Goal: Ask a question: Seek information or help from site administrators or community

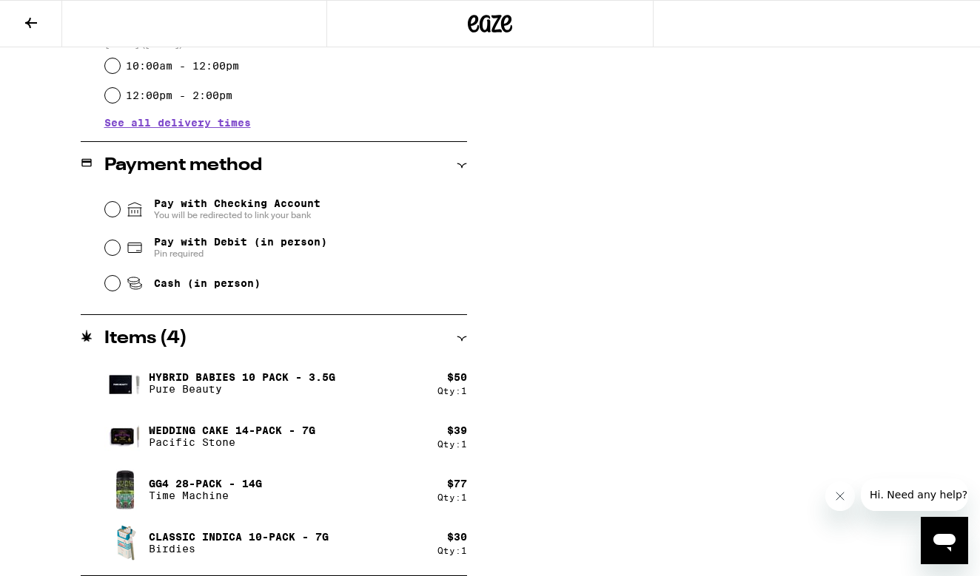
click at [917, 500] on span "Hi. Need any help?" at bounding box center [918, 495] width 98 height 12
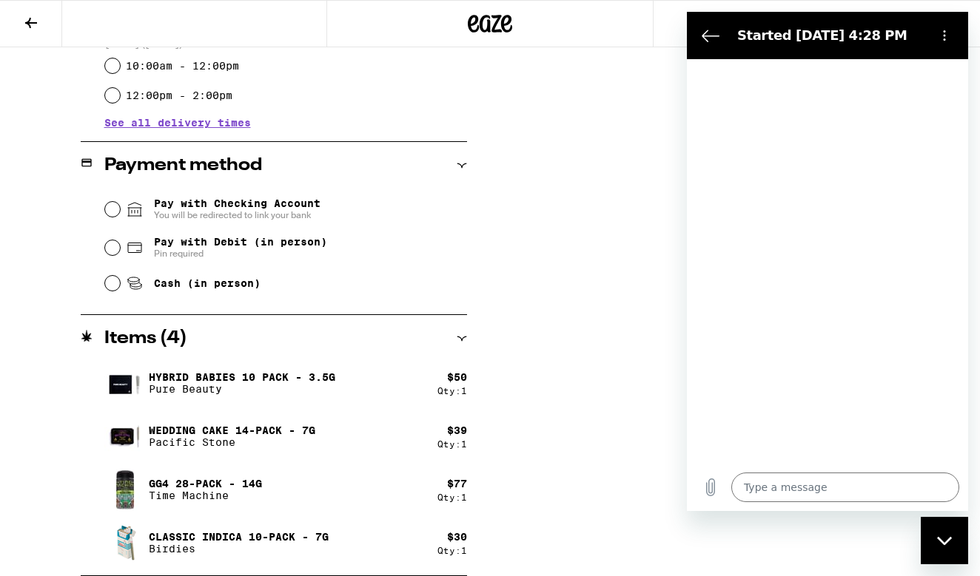
type textarea "x"
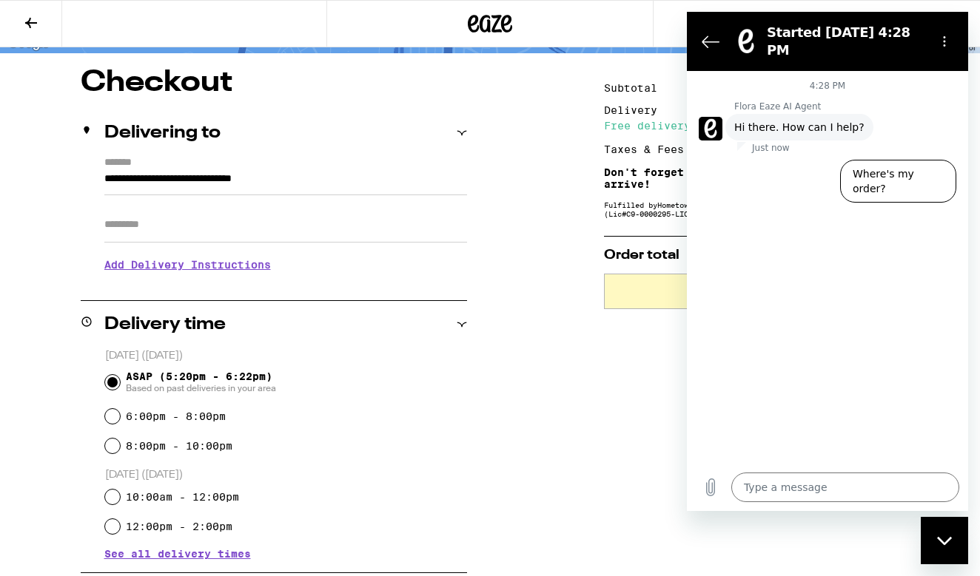
scroll to position [43, 0]
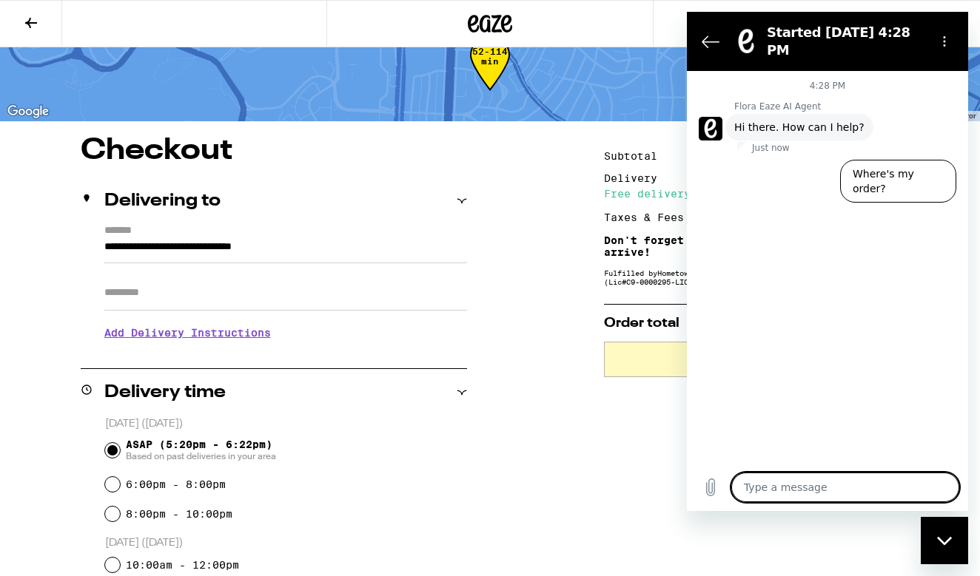
click at [765, 492] on textarea at bounding box center [845, 488] width 228 height 30
type textarea "I"
type textarea "x"
type textarea "I"
type textarea "x"
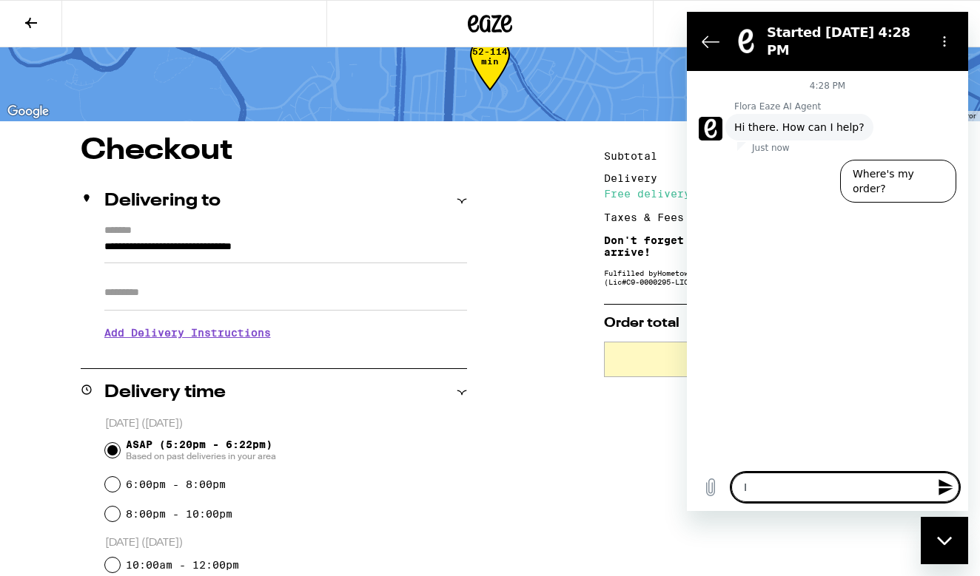
type textarea "I w"
type textarea "x"
type textarea "I wa"
type textarea "x"
type textarea "I was"
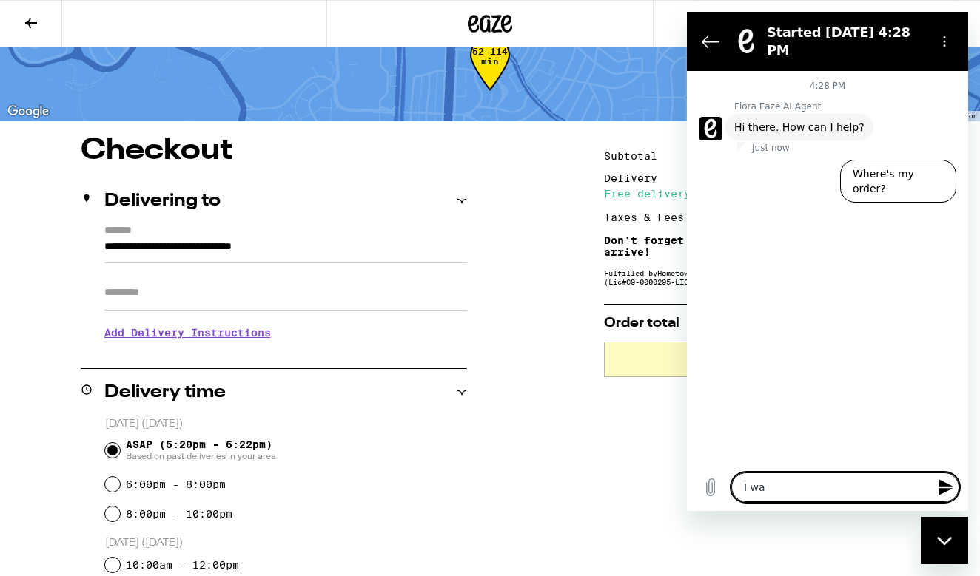
type textarea "x"
type textarea "I was"
type textarea "x"
type textarea "I was g"
type textarea "x"
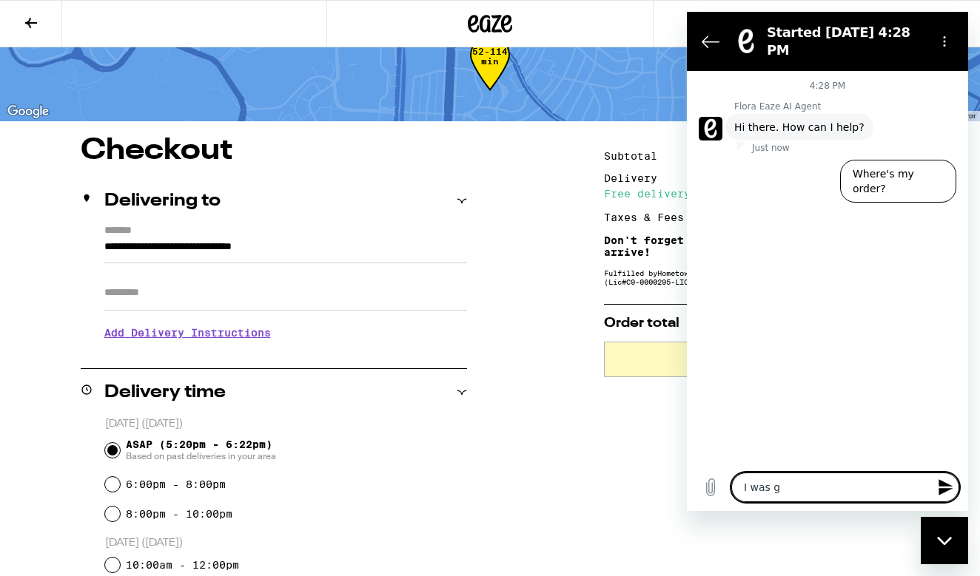
type textarea "I was go"
type textarea "x"
type textarea "I was goi"
type textarea "x"
type textarea "I was goin"
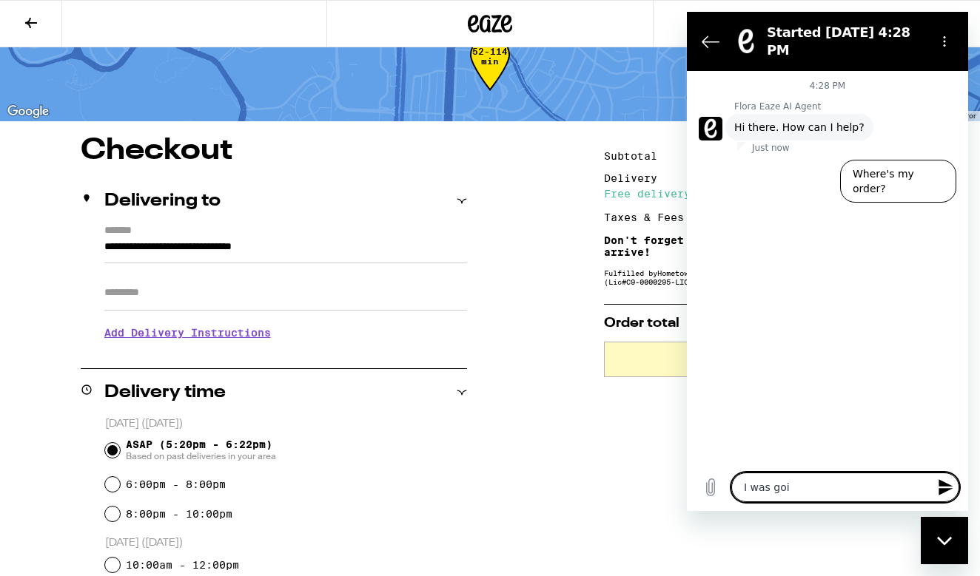
type textarea "x"
type textarea "I was going"
type textarea "x"
type textarea "I was going"
type textarea "x"
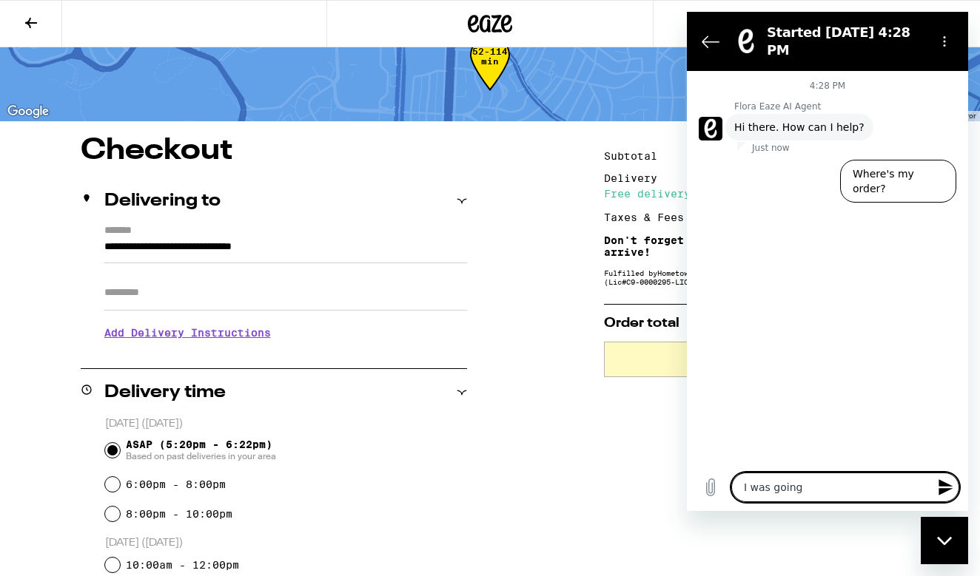
type textarea "I was going t"
type textarea "x"
type textarea "I was going to"
type textarea "x"
type textarea "I was going to"
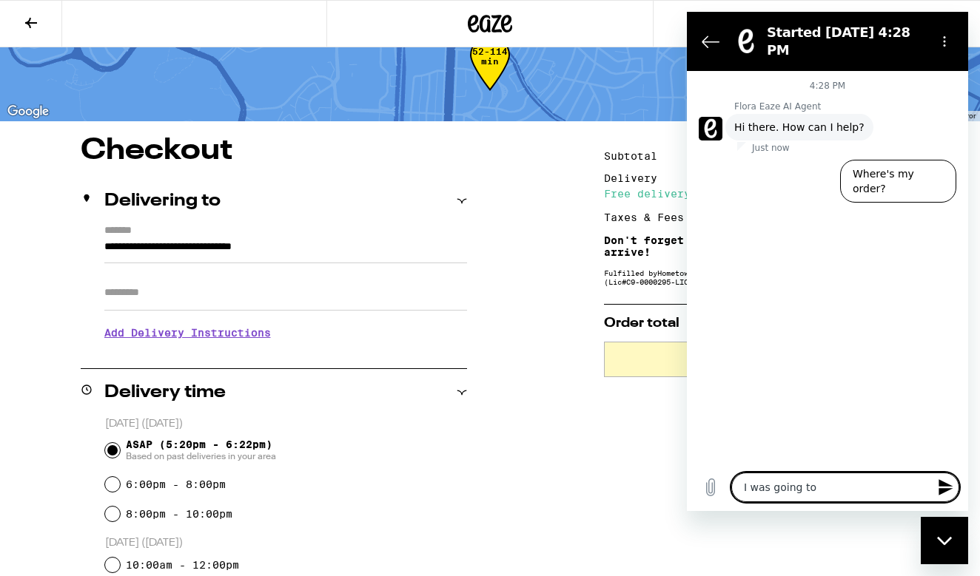
type textarea "x"
type textarea "I was going to s"
type textarea "x"
type textarea "I was going to sa"
type textarea "x"
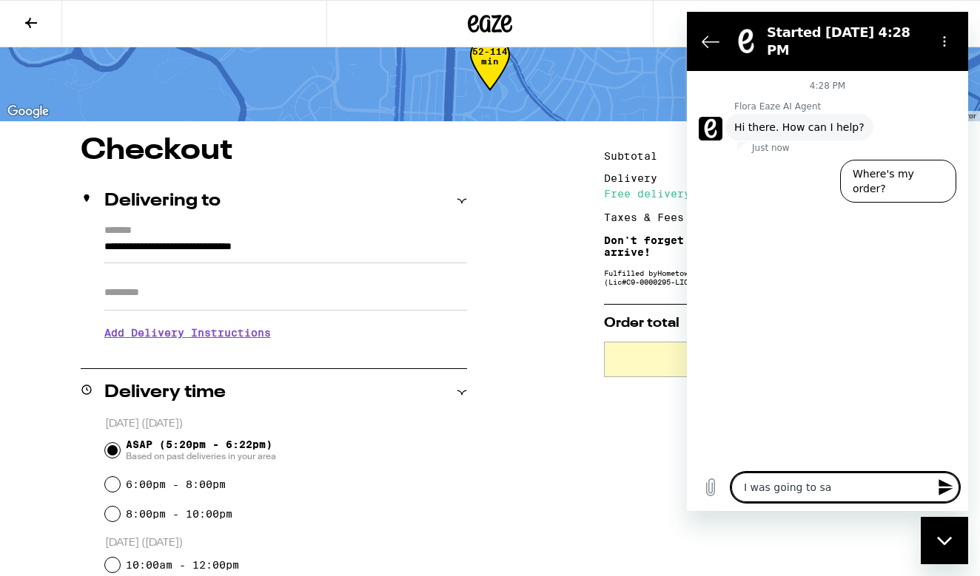
type textarea "I was going to say"
type textarea "x"
type textarea "I was going to say"
type textarea "x"
type textarea "I was going to say i"
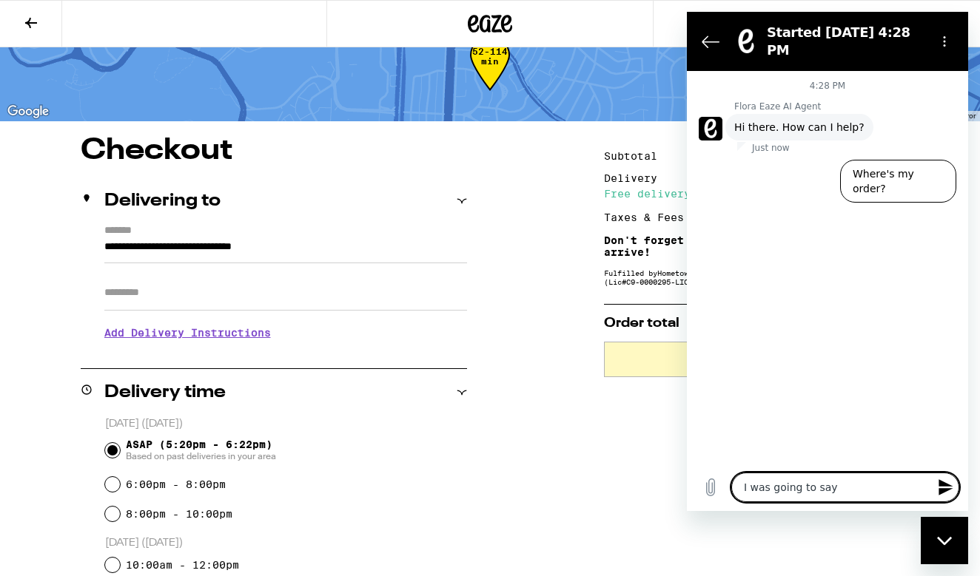
type textarea "x"
type textarea "I was going to say it"
type textarea "x"
type textarea "I was going to say it"
type textarea "x"
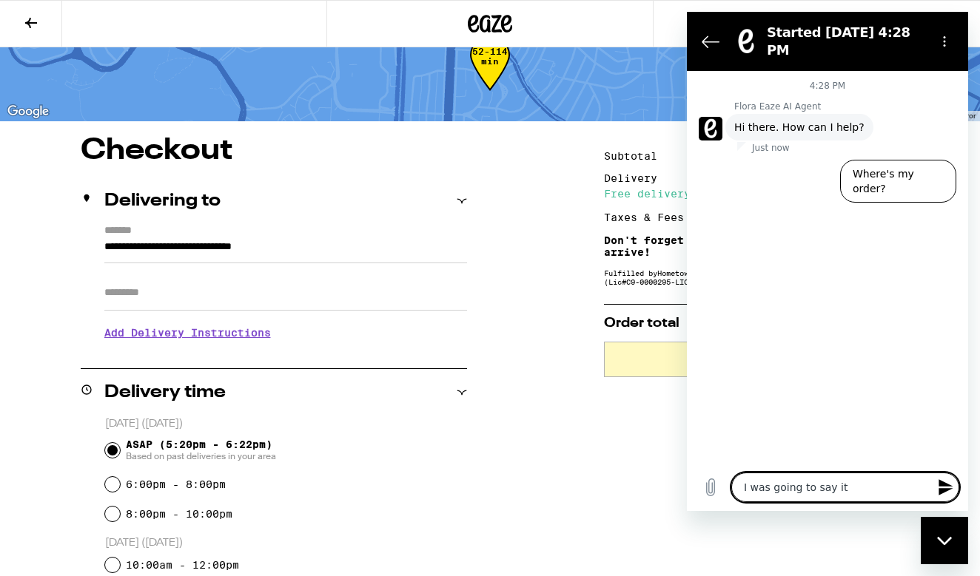
type textarea "I was going to say it a"
type textarea "x"
type textarea "I was going to say it a"
type textarea "x"
type textarea "I was going to say it a B"
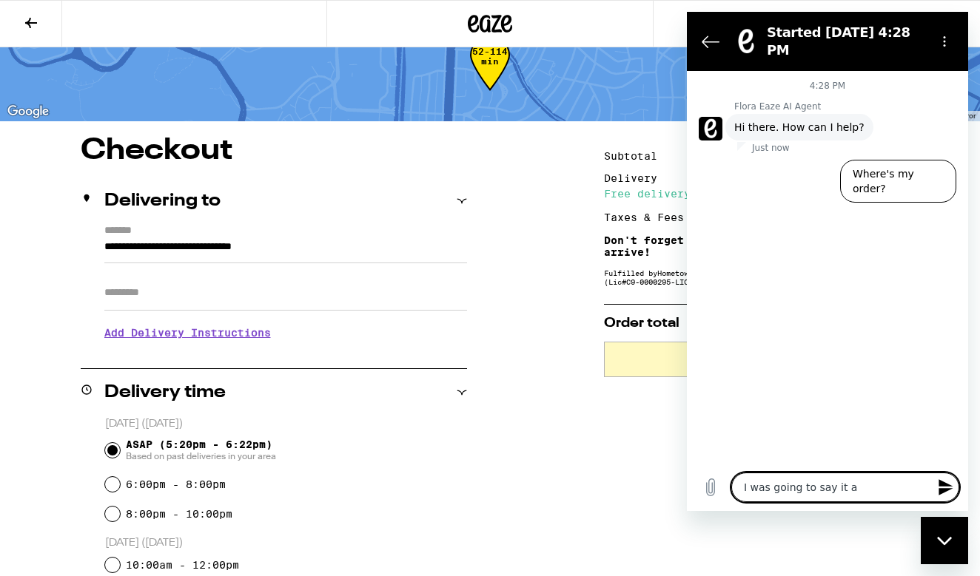
type textarea "x"
type textarea "I was going to say it a BI"
type textarea "x"
type textarea "I was going to say it a BIT"
type textarea "x"
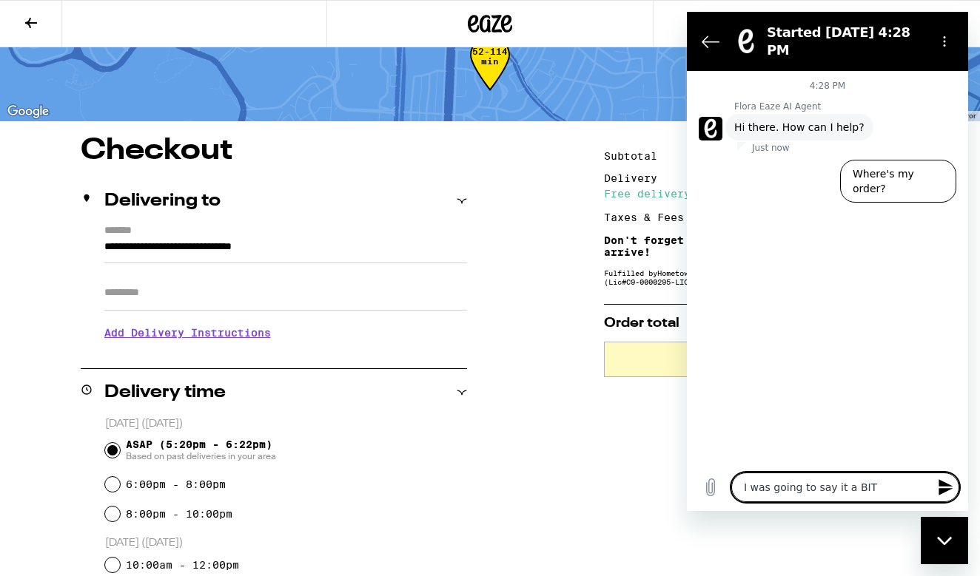
type textarea "I was going to say it a BIT"
type textarea "x"
type textarea "I was going to say it a BIT N"
type textarea "x"
type textarea "I was going to say it a BIT NI"
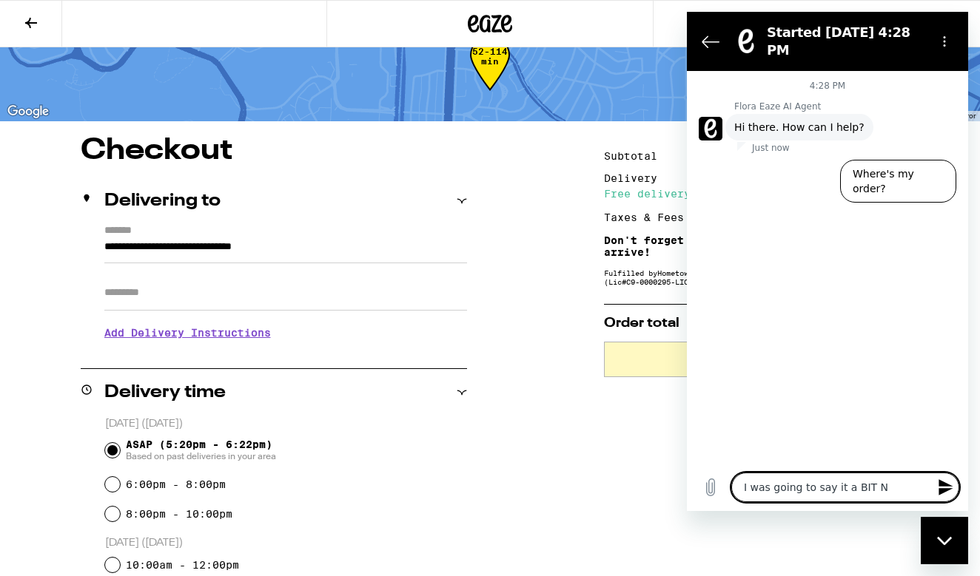
type textarea "x"
type textarea "I was going to say it a BIT NIC"
type textarea "x"
type textarea "I was going to say it a BIT NICE"
type textarea "x"
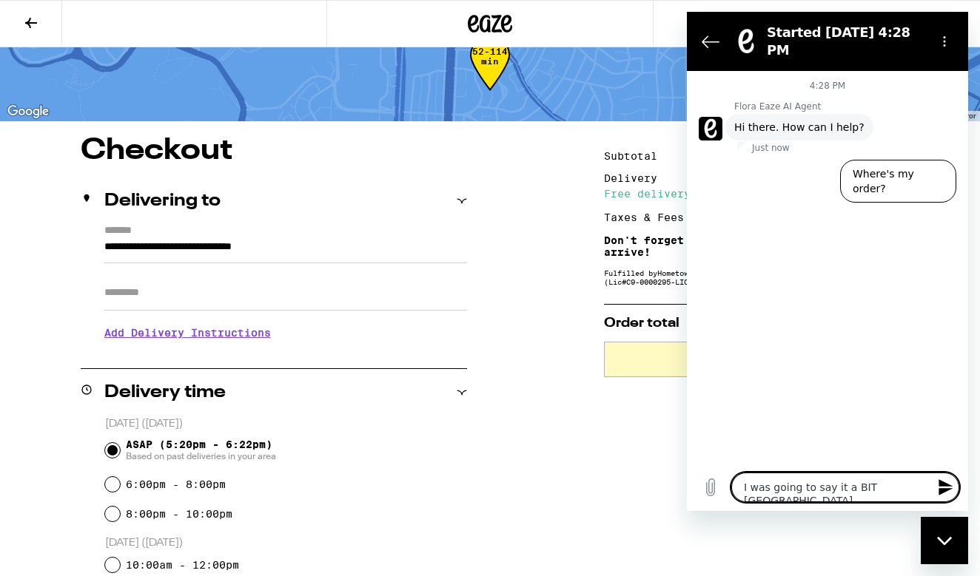
type textarea "I was going to say it a BIT NICER"
type textarea "x"
type textarea "I was going to say it a BIT NICER."
type textarea "x"
type textarea "I was going to say it a BIT NICER."
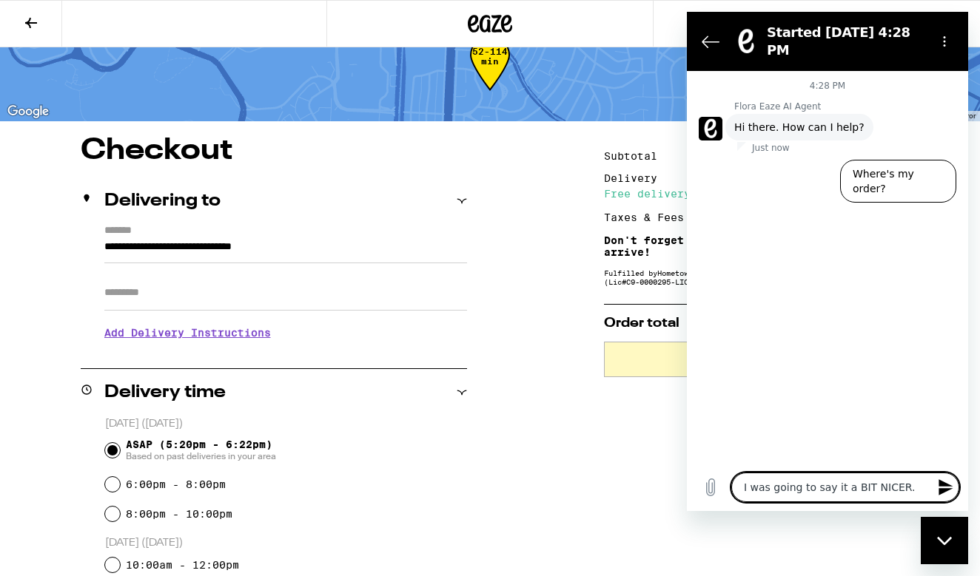
type textarea "x"
type textarea "I was going to say it a BIT NICER."
type textarea "x"
type textarea "I was going to say it a BIT NICER. I"
type textarea "x"
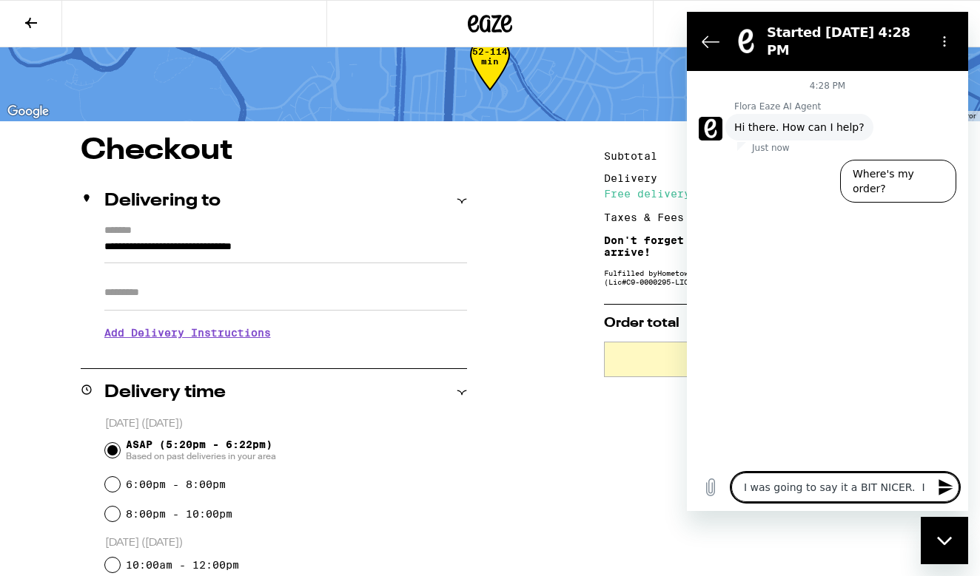
type textarea "I was going to say it a BIT NICER."
type textarea "x"
type textarea "I was going to say it a BIT NICER."
type textarea "x"
type textarea "I was going to say it a BIT NICER."
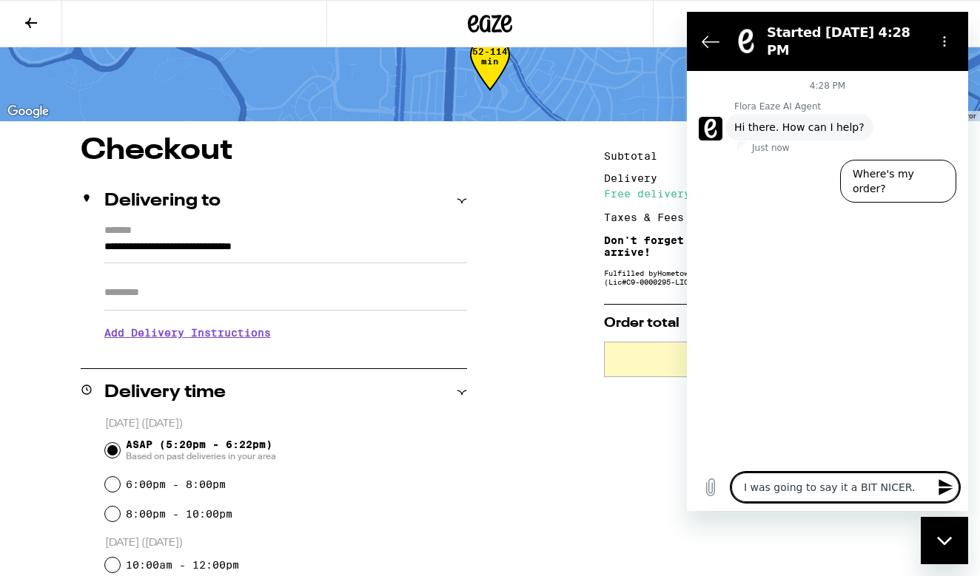
type textarea "x"
type textarea "I was going to say it a BIT NICER"
type textarea "x"
type textarea "I was going to say it a BIT NICE"
type textarea "x"
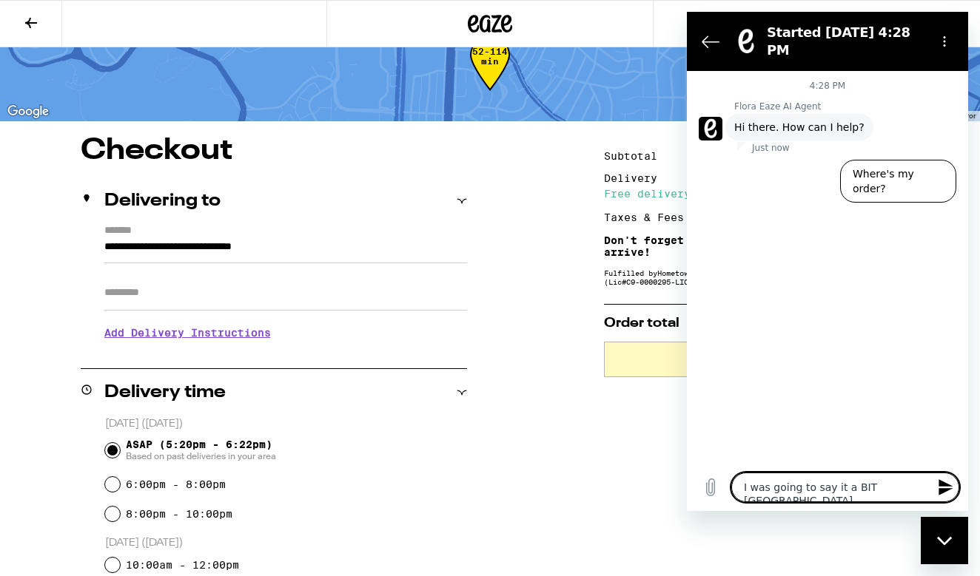
type textarea "I was going to say it a BIT NIC"
type textarea "x"
type textarea "I was going to say it a BIT NI"
type textarea "x"
type textarea "I was going to say it a BIT N"
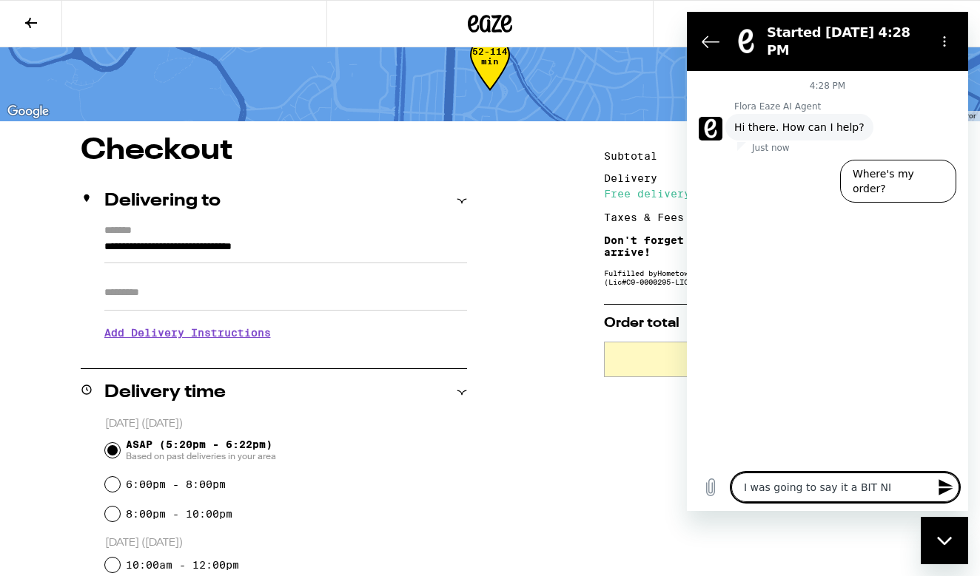
type textarea "x"
type textarea "I was going to say it a BIT"
type textarea "x"
type textarea "I was going to say it a BIT"
type textarea "x"
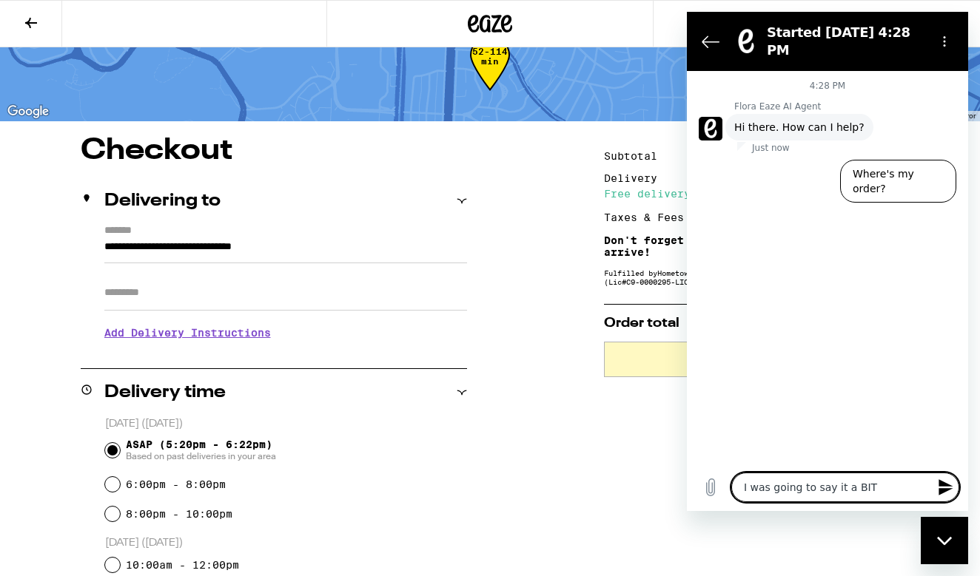
type textarea "I was going to say it a BI"
type textarea "x"
type textarea "I was going to say it a B"
type textarea "x"
type textarea "I was going to say it a"
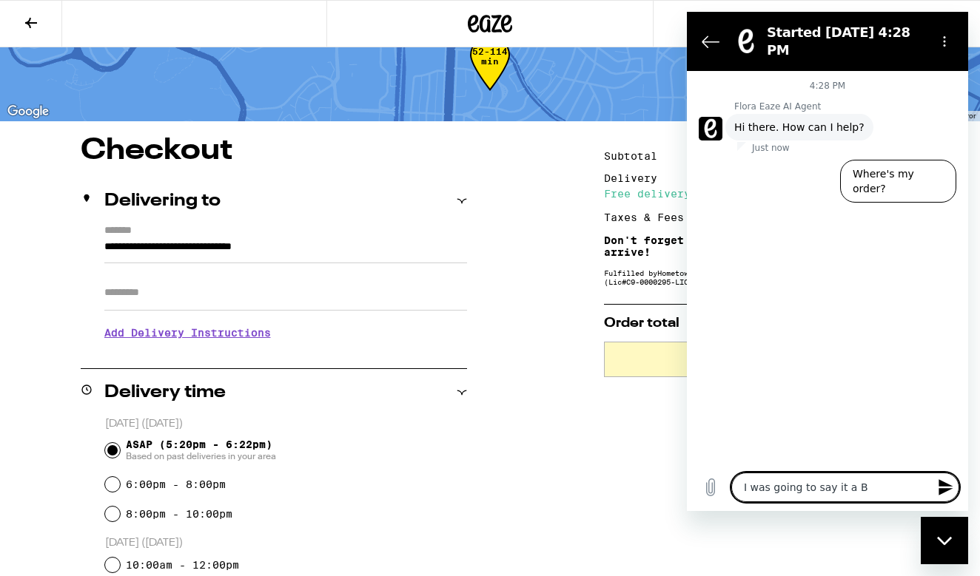
type textarea "x"
type textarea "I was going to say it a b"
type textarea "x"
type textarea "I was going to say it a bi"
type textarea "x"
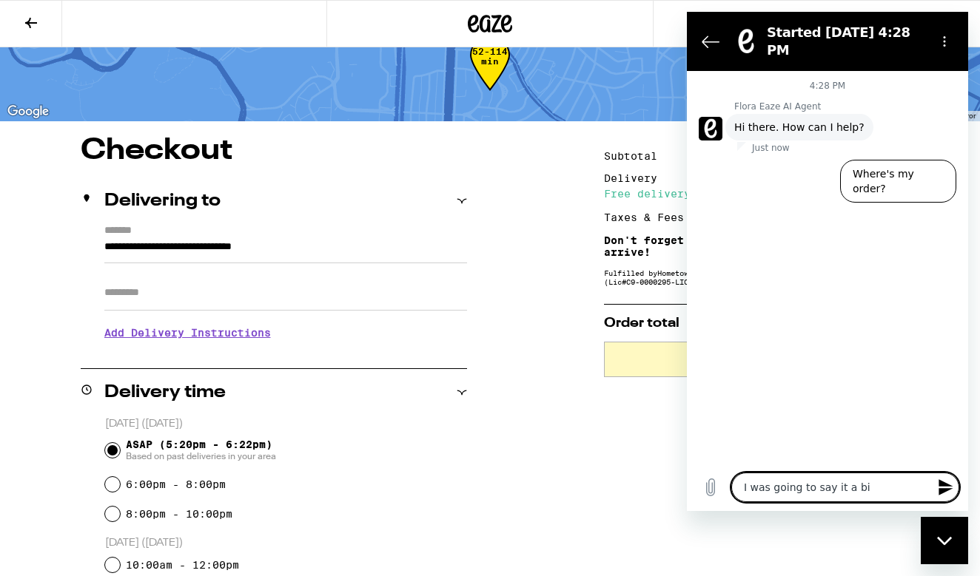
type textarea "I was going to say it a bit"
type textarea "x"
type textarea "I was going to say it a bit"
type textarea "x"
type textarea "I was going to say it a bit n"
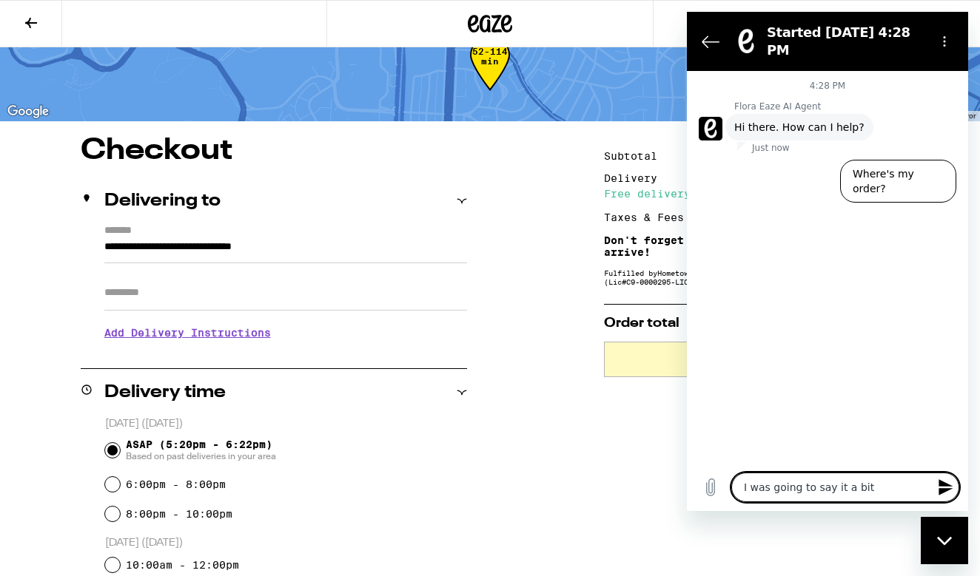
type textarea "x"
type textarea "I was going to say it a bit ni"
type textarea "x"
type textarea "I was going to say it a bit nic"
type textarea "x"
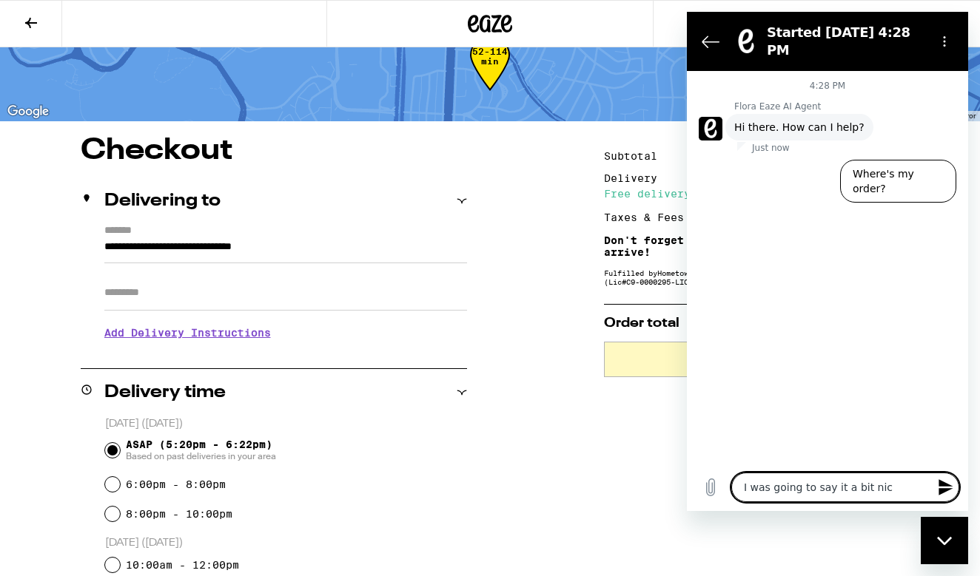
type textarea "I was going to say it a bit nice"
type textarea "x"
type textarea "I was going to say it a bit nicer"
type textarea "x"
type textarea "I was going to say it a bit nicer"
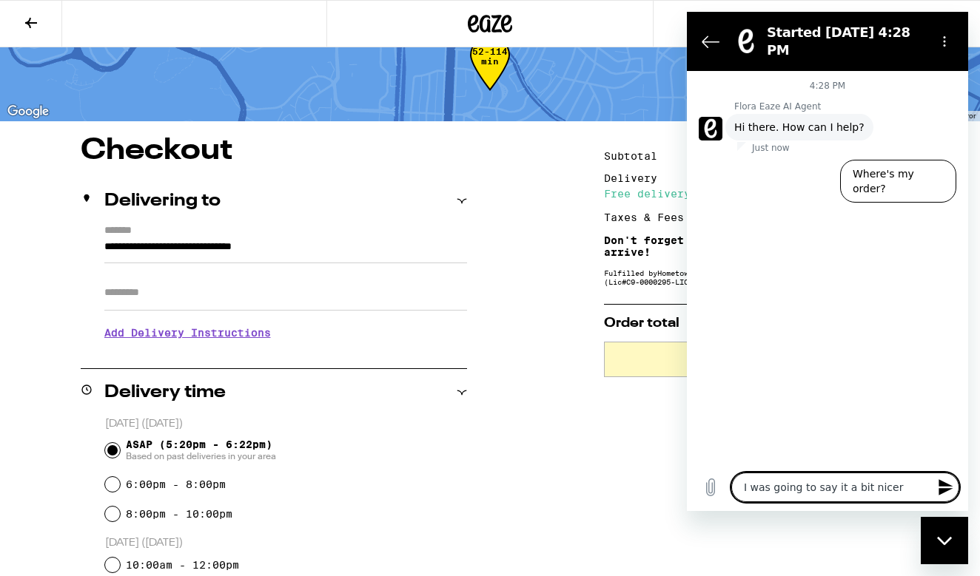
type textarea "x"
type textarea "I was going to say it a bit nicer b"
type textarea "x"
type textarea "I was going to say it a bit nicer bu"
type textarea "x"
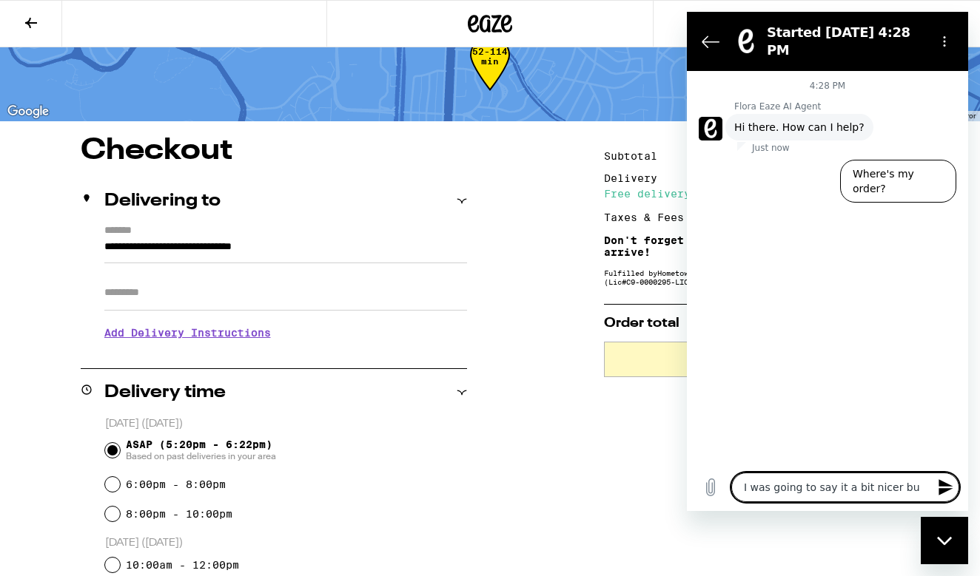
type textarea "I was going to say it a bit nicer but"
type textarea "x"
type textarea "I was going to say it a bit nicer but"
type textarea "x"
type textarea "I was going to say it a bit nicer but I"
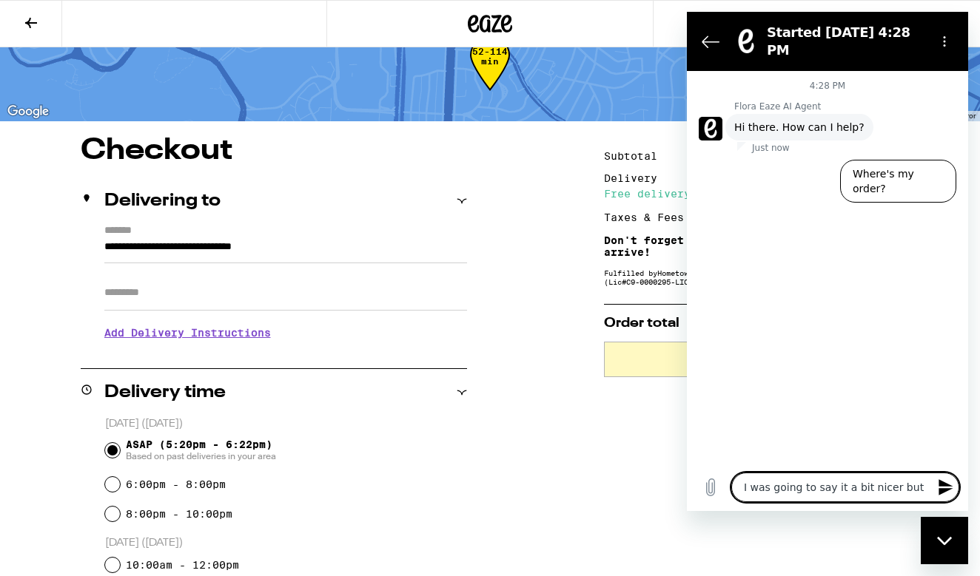
type textarea "x"
type textarea "I was going to say it a bit nicer but I"
type textarea "x"
type textarea "I was going to say it a bit nicer but I h"
type textarea "x"
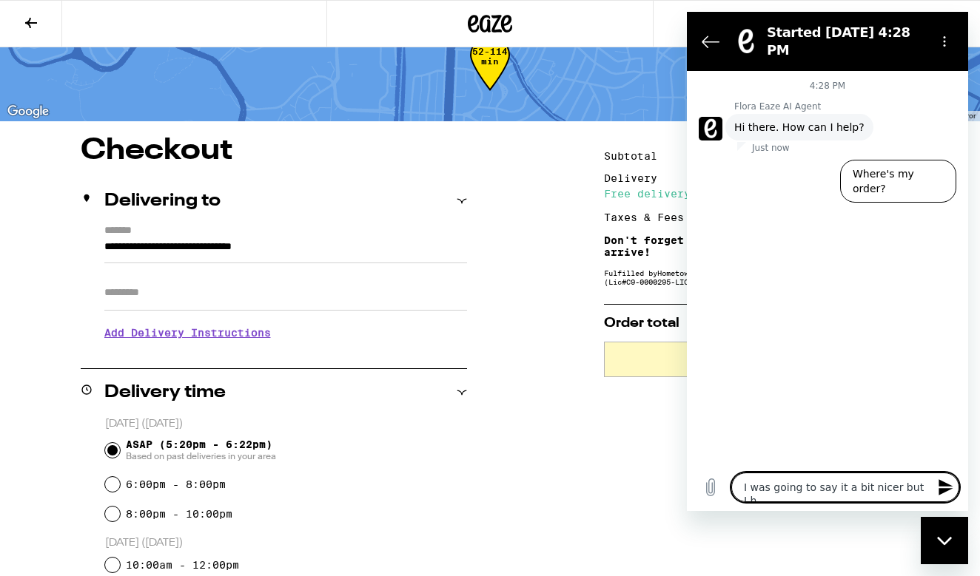
type textarea "I was going to say it a bit nicer but I ha"
type textarea "x"
type textarea "I was going to say it a bit nicer but I hav"
type textarea "x"
type textarea "I was going to say it a bit nicer but I have"
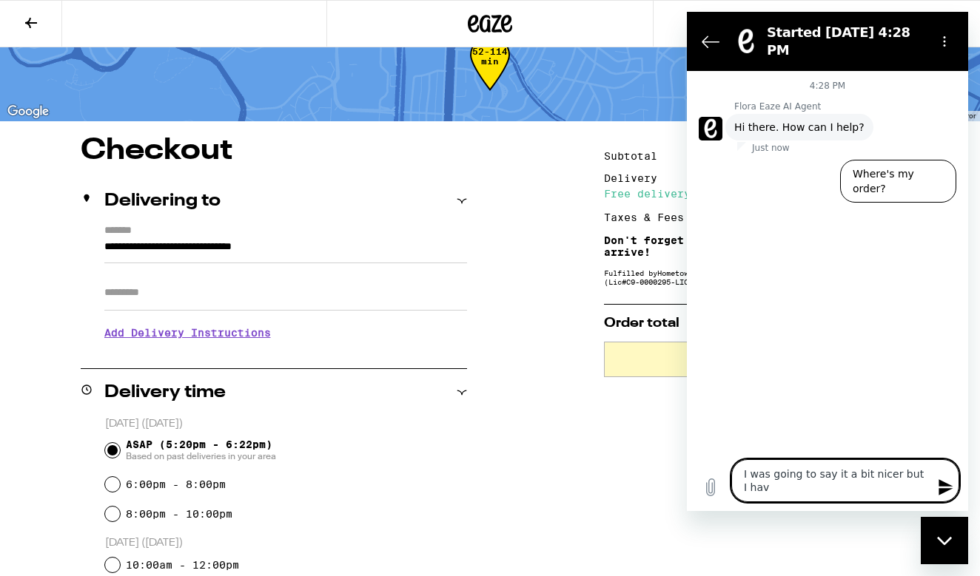
type textarea "x"
type textarea "I was going to say it a bit nicer but I have"
type textarea "x"
type textarea "I was going to say it a bit nicer but I have n"
type textarea "x"
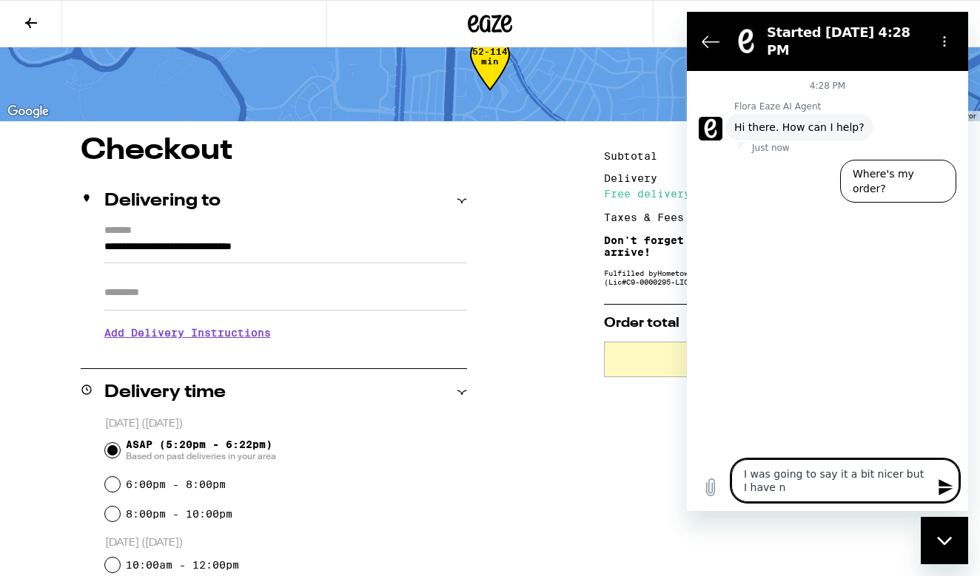
type textarea "I was going to say it a bit nicer but I have no"
type textarea "x"
type textarea "I was going to say it a bit nicer but I have not"
type textarea "x"
type textarea "I was going to say it a bit nicer but I have not"
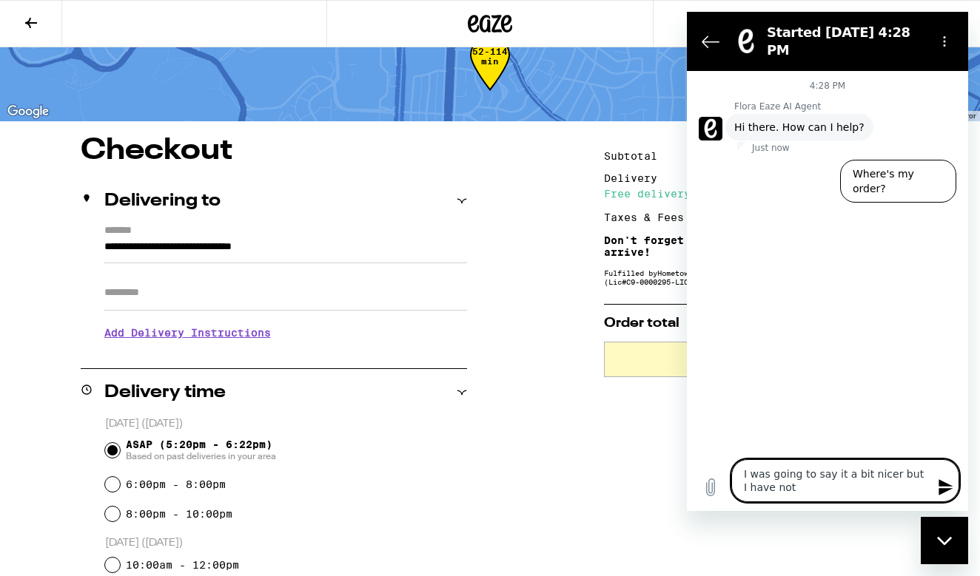
type textarea "x"
type textarea "I was going to say it a bit nicer but I have not r"
type textarea "x"
type textarea "I was going to say it a bit nicer but I have not re"
type textarea "x"
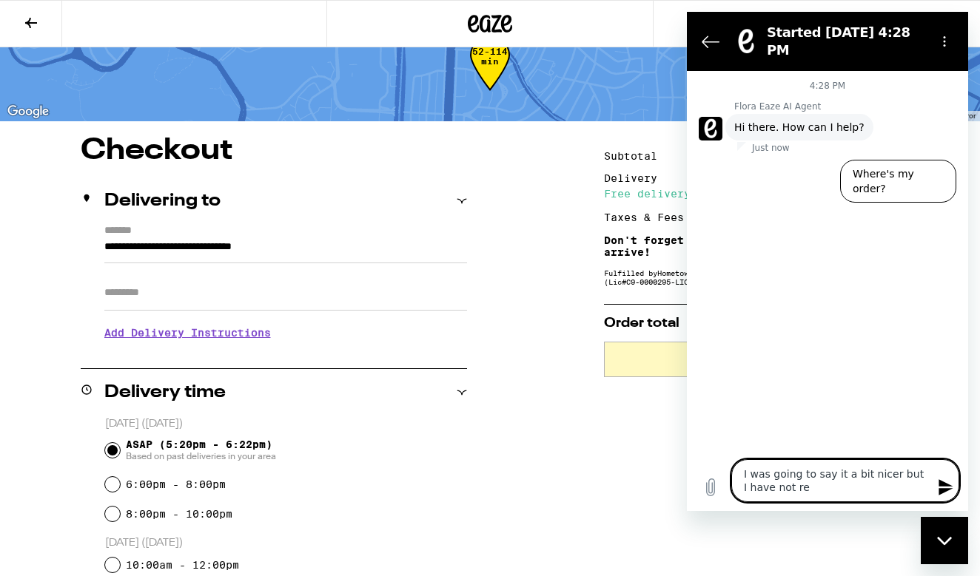
type textarea "I was going to say it a bit nicer but I have not rec"
type textarea "x"
type textarea "I was going to say it a bit nicer but I have not rece"
type textarea "x"
type textarea "I was going to say it a bit nicer but I have not recev"
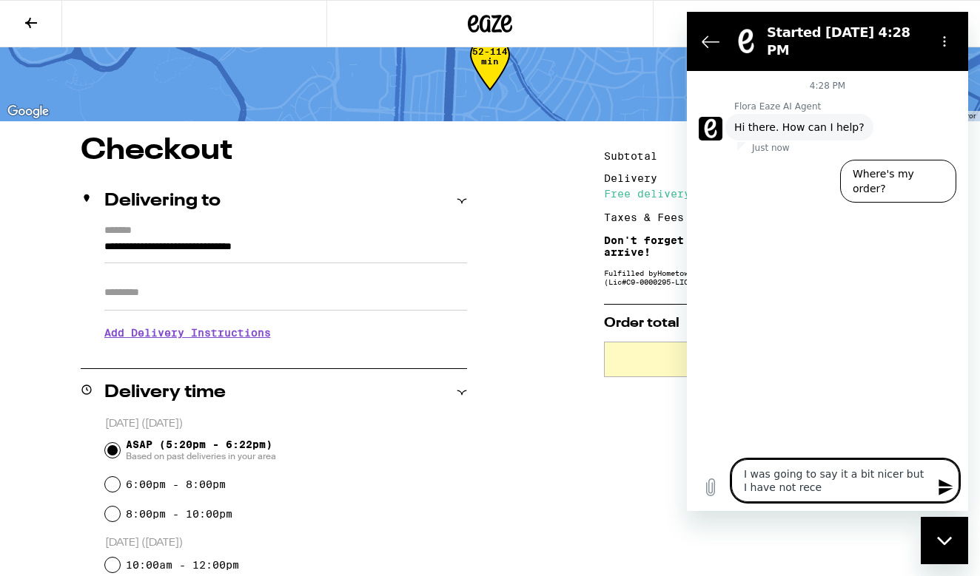
type textarea "x"
type textarea "I was going to say it a bit nicer but I have not receve"
type textarea "x"
type textarea "I was going to say it a bit nicer but I have not receved"
type textarea "x"
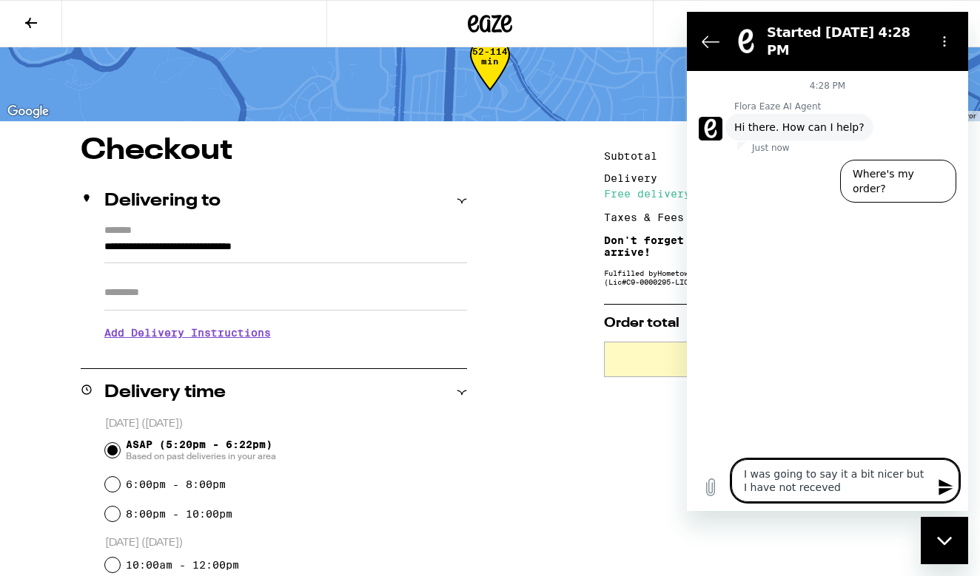
type textarea "I was going to say it a bit nicer but I have not received"
type textarea "x"
type textarea "I was going to say it a bit nicer but I have not received a"
type textarea "x"
type textarea "I was going to say it a bit nicer but I have not received an"
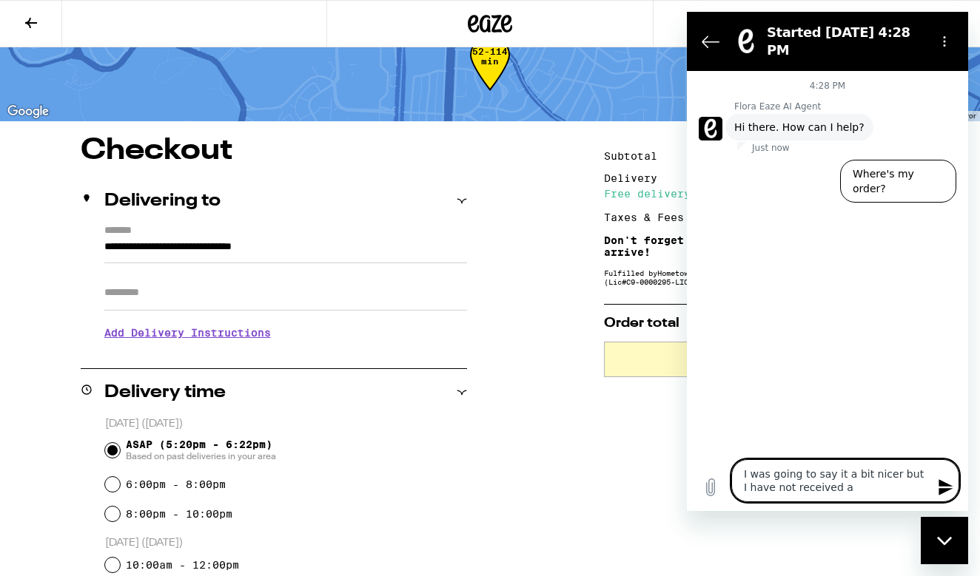
type textarea "x"
type textarea "I was going to say it a bit nicer but I have not received and"
type textarea "x"
type textarea "I was going to say it a bit nicer but I have not received and"
type textarea "x"
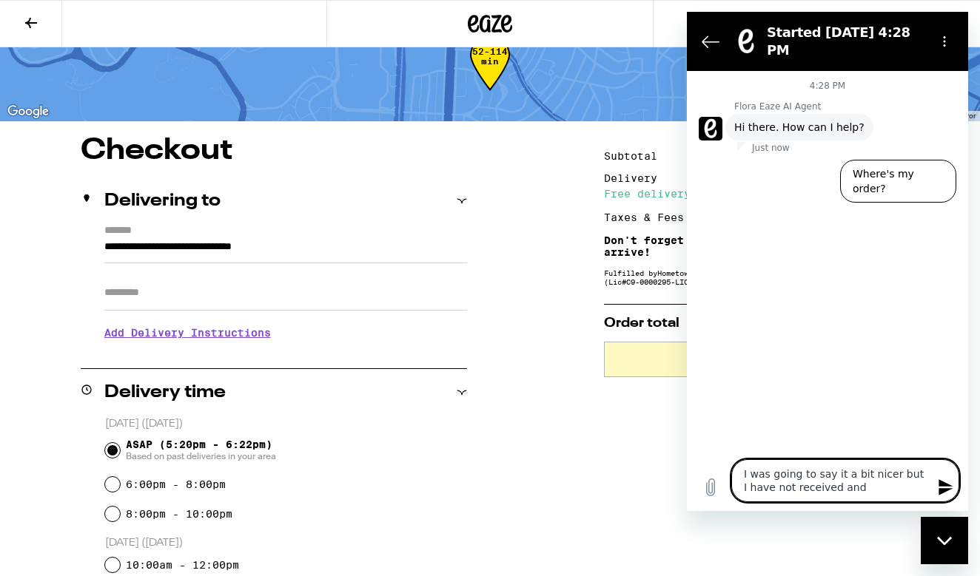
type textarea "I was going to say it a bit nicer but I have not received and c"
type textarea "x"
type textarea "I was going to say it a bit nicer but I have not received and co"
type textarea "x"
type textarea "I was going to say it a bit nicer but I have not received and con"
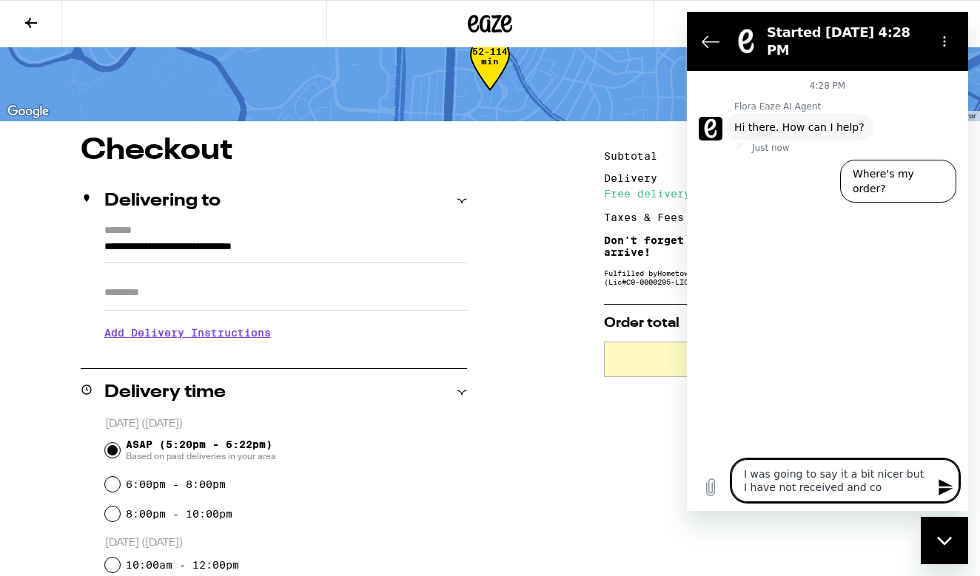
type textarea "x"
type textarea "I was going to say it a bit nicer but I have not received and conf"
type textarea "x"
type textarea "I was going to say it a bit nicer but I have not received and confi"
type textarea "x"
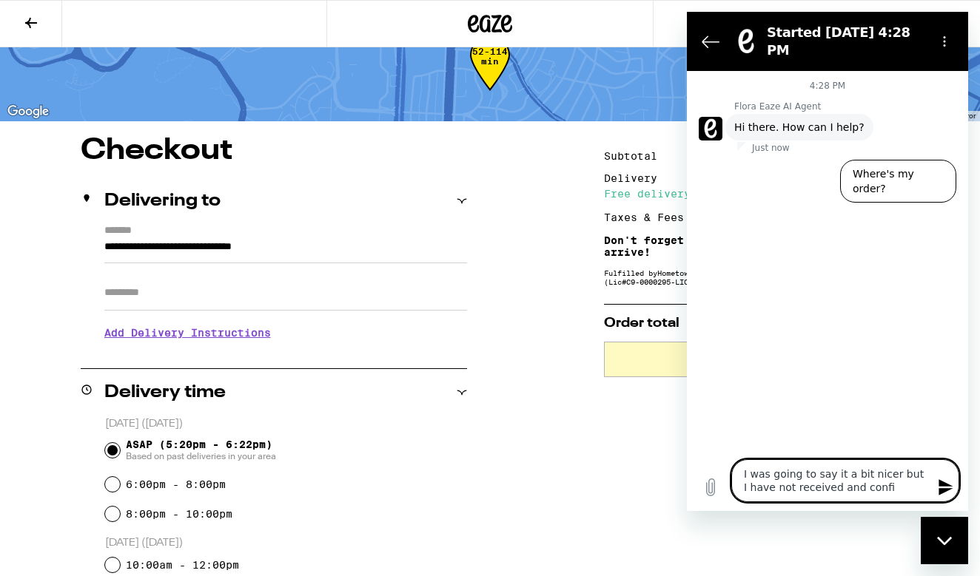
type textarea "I was going to say it a bit nicer but I have not received and confir"
type textarea "x"
type textarea "I was going to say it a bit nicer but I have not received and confirm"
type textarea "x"
type textarea "I was going to say it a bit nicer but I have not received and confirma"
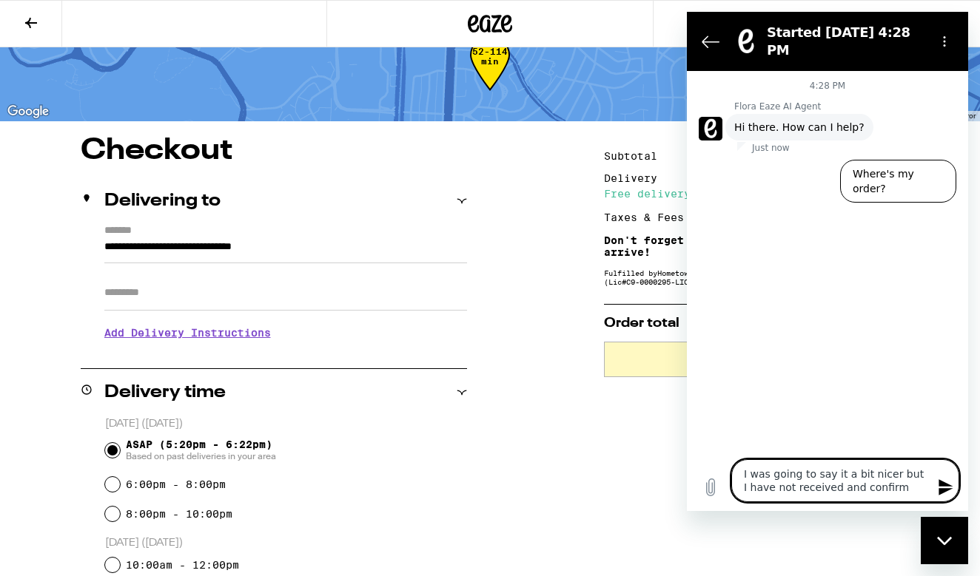
type textarea "x"
type textarea "I was going to say it a bit nicer but I have not received and confirmat"
type textarea "x"
type textarea "I was going to say it a bit nicer but I have not received and confirmati"
type textarea "x"
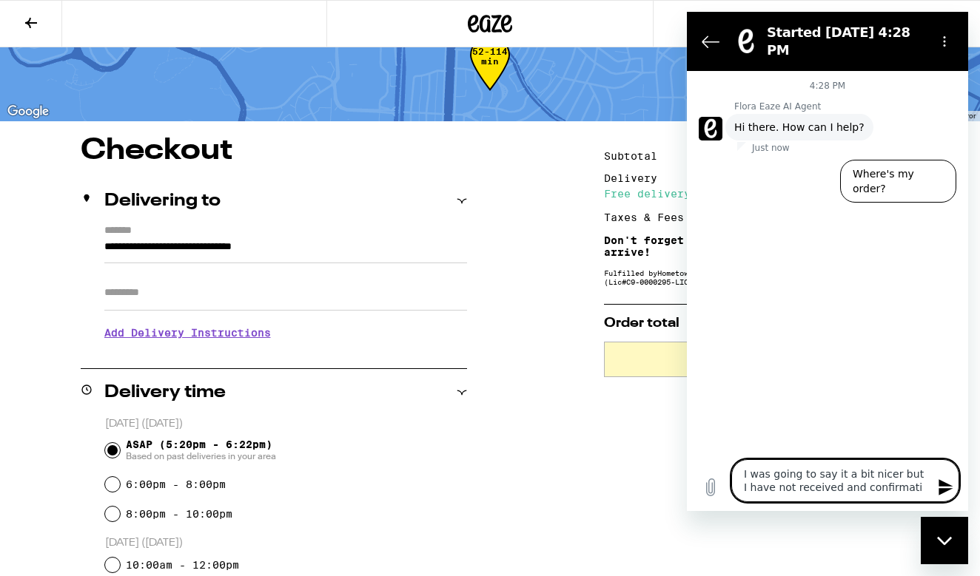
type textarea "I was going to say it a bit nicer but I have not received and confirmatio"
type textarea "x"
type textarea "I was going to say it a bit nicer but I have not received and confirmation"
type textarea "x"
type textarea "I was going to say it a bit nicer but I have not received and confirmation."
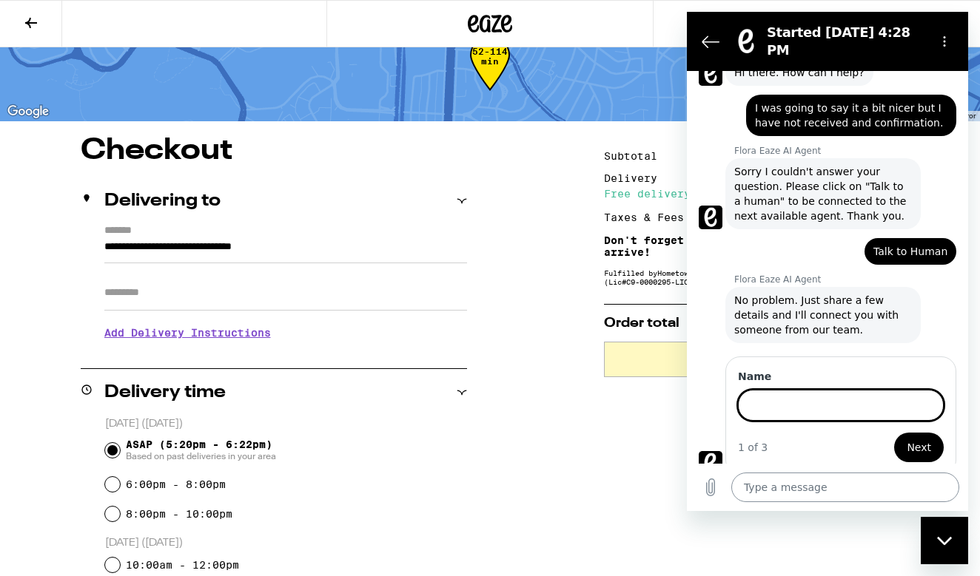
scroll to position [53, 0]
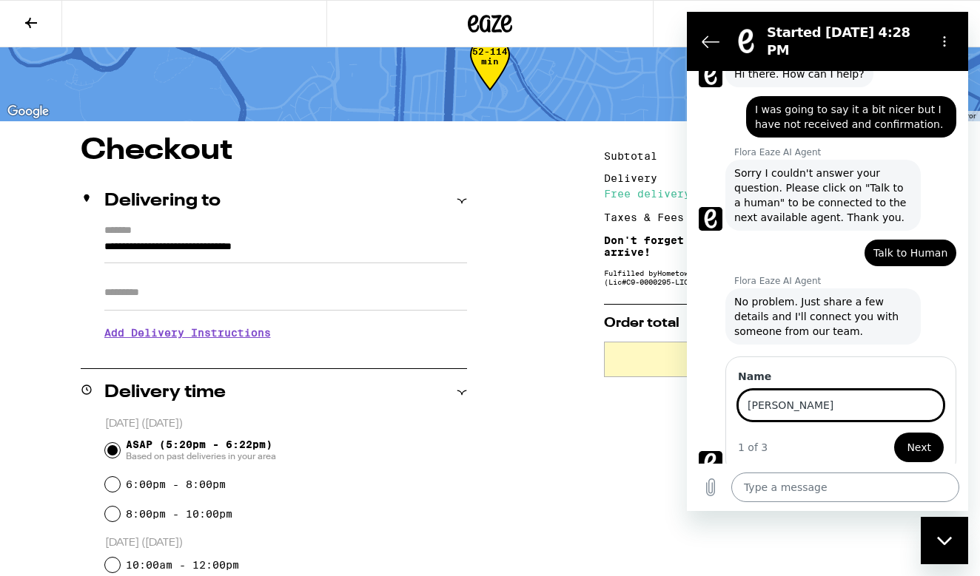
click at [920, 436] on button "Next" at bounding box center [919, 448] width 50 height 30
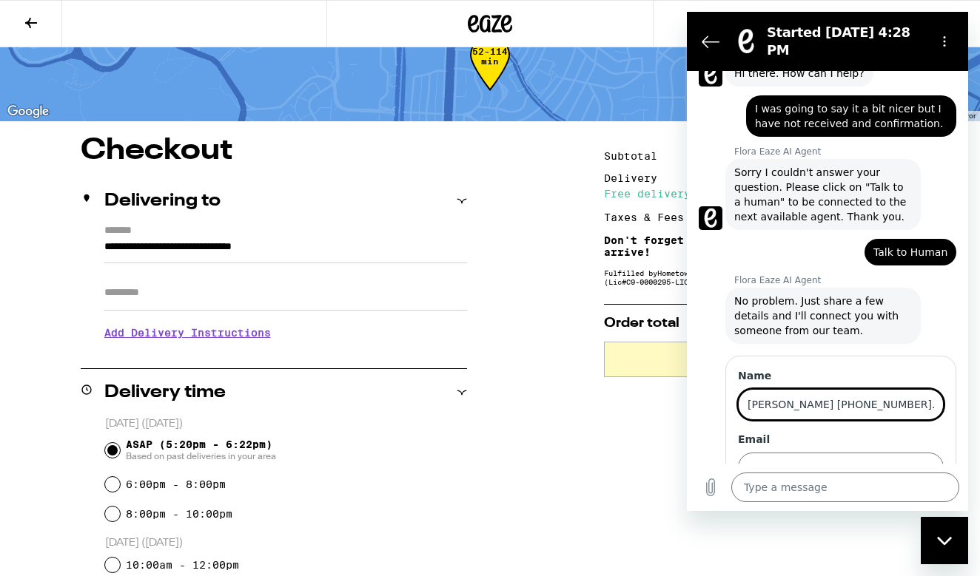
click at [920, 499] on button "Next" at bounding box center [919, 511] width 50 height 30
click at [920, 516] on button "Next" at bounding box center [919, 528] width 50 height 30
click at [918, 394] on input "John McNulty 510-501-3212.....place an order over an hour ago and have not had …" at bounding box center [841, 404] width 206 height 31
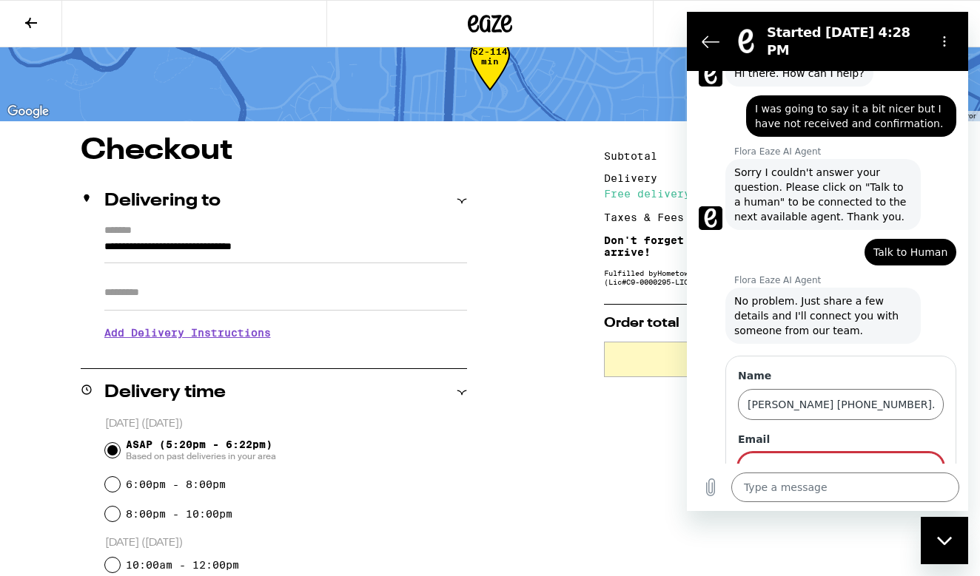
click at [942, 535] on div "Close messaging window" at bounding box center [944, 541] width 44 height 44
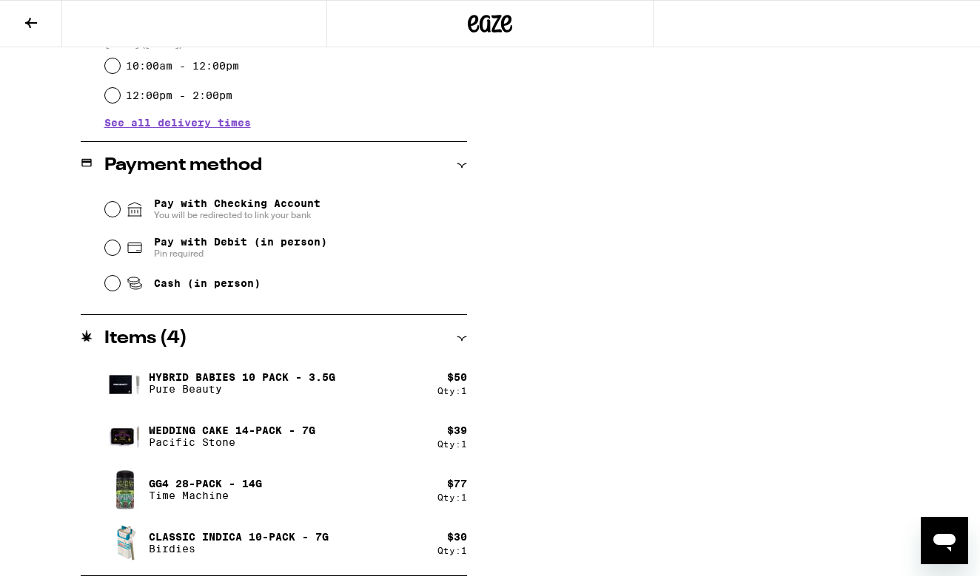
scroll to position [542, 0]
click at [944, 536] on icon "Open messaging window" at bounding box center [944, 543] width 22 height 18
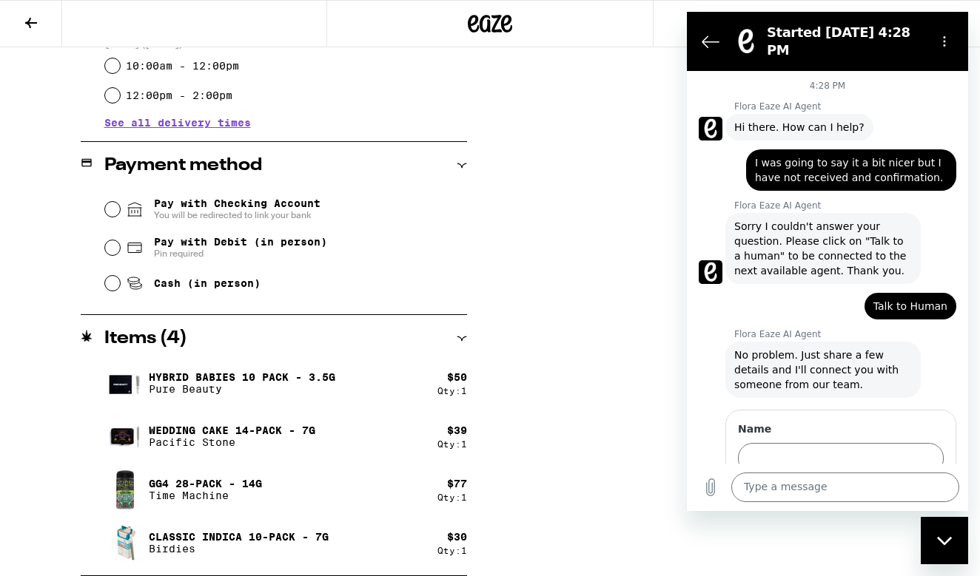
scroll to position [53, 0]
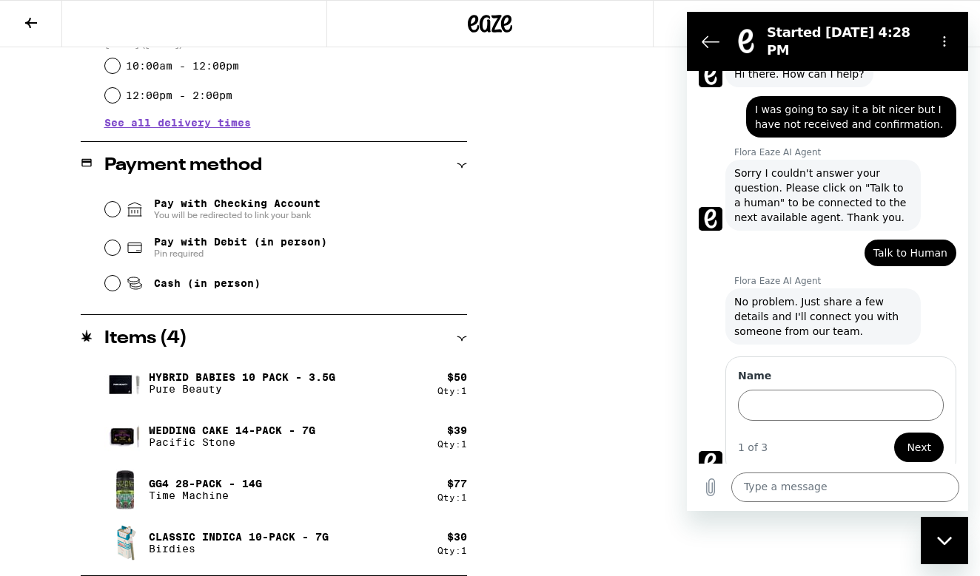
click at [778, 377] on div "Name" at bounding box center [841, 395] width 206 height 52
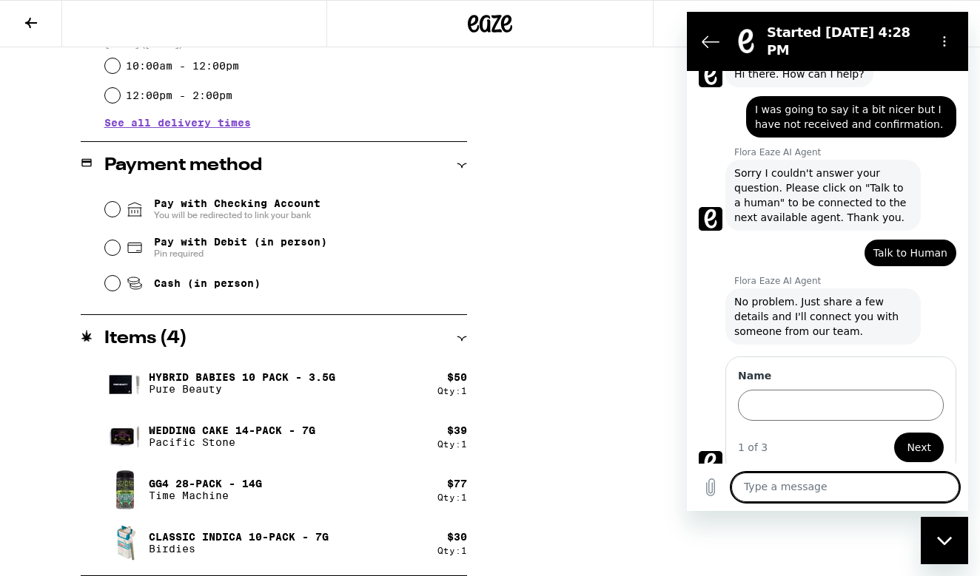
click at [769, 485] on textarea at bounding box center [845, 488] width 228 height 30
click at [792, 392] on input "Name" at bounding box center [841, 405] width 206 height 31
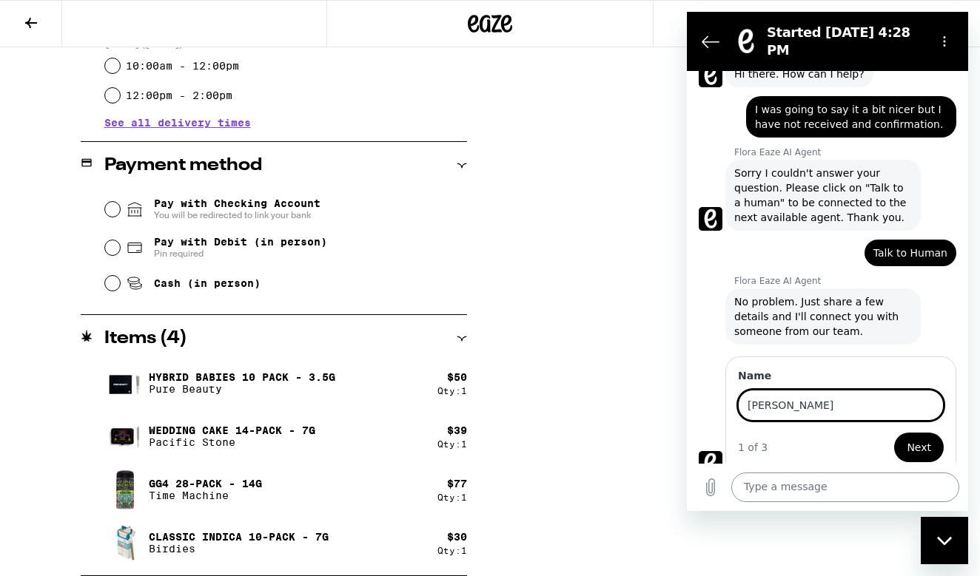
type input "John McNulty"
click at [777, 485] on textarea at bounding box center [845, 488] width 228 height 30
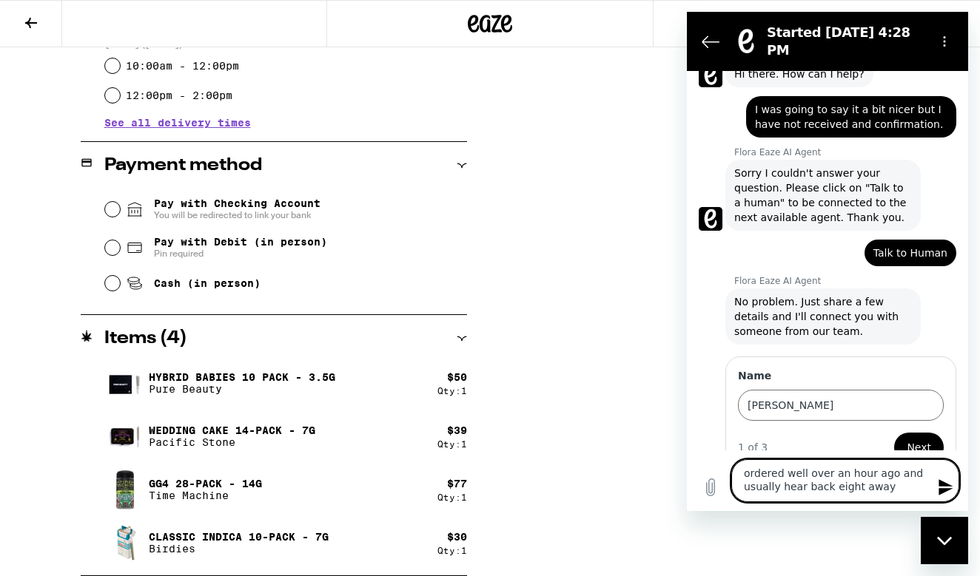
click at [835, 486] on textarea "ordered well over an hour ago and usually hear back eight away" at bounding box center [845, 480] width 228 height 43
click at [892, 485] on textarea "ordered well over an hour ago and usually hear back right away" at bounding box center [845, 480] width 228 height 43
type textarea "ordered well over an hour ago and usually hear back right away;510-501-3212"
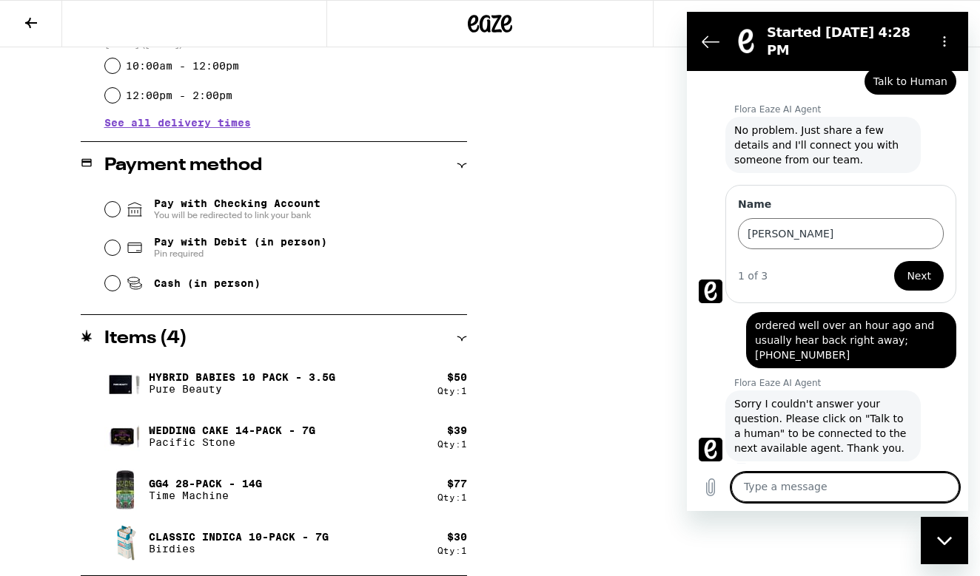
scroll to position [228, 0]
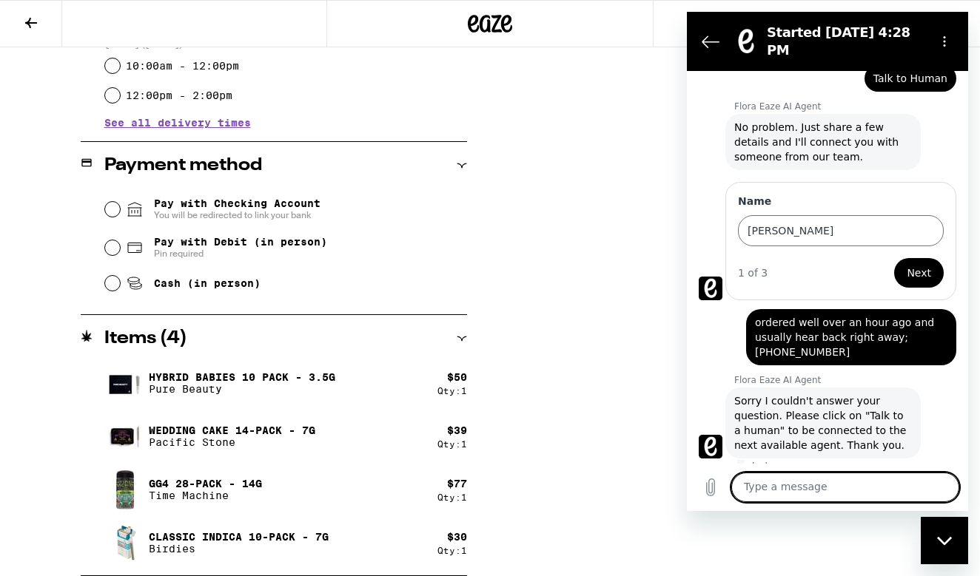
click at [719, 328] on div "says: ordered well over an hour ago and usually hear back right away;510-501-32…" at bounding box center [821, 332] width 269 height 65
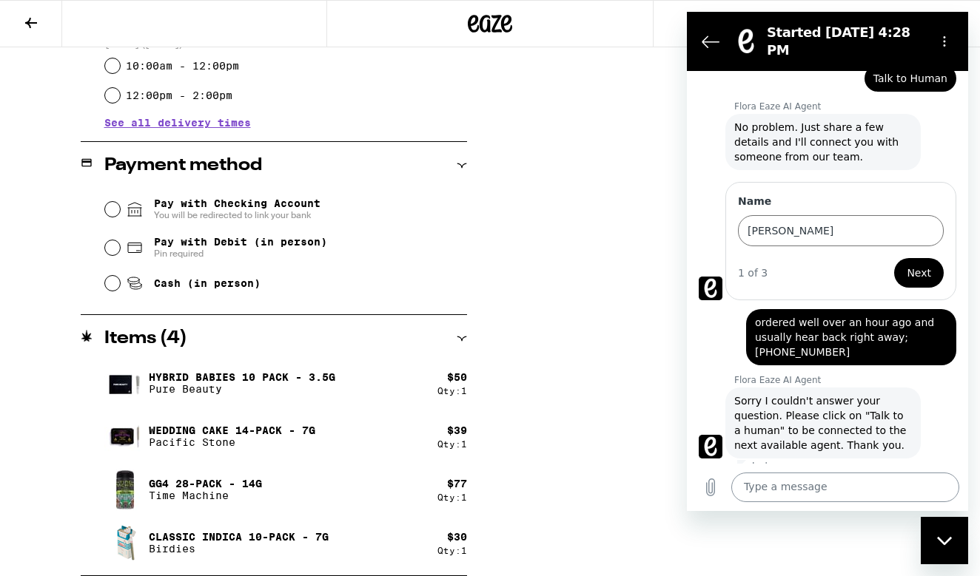
click at [680, 533] on div "Subtotal $196.00 Delivery $5.00 Free delivery for $75+ orders! Taxes & Fees Mor…" at bounding box center [752, 107] width 296 height 940
click at [720, 343] on div "says: ordered well over an hour ago and usually hear back right away;510-501-32…" at bounding box center [821, 332] width 269 height 65
click at [875, 532] on div "Subtotal $196.00 Delivery $5.00 Free delivery for $75+ orders! Taxes & Fees Mor…" at bounding box center [752, 107] width 296 height 940
click at [710, 386] on div "Flora Eaze AI Agent says: Sorry I couldn't answer your question. Please click o…" at bounding box center [832, 422] width 269 height 73
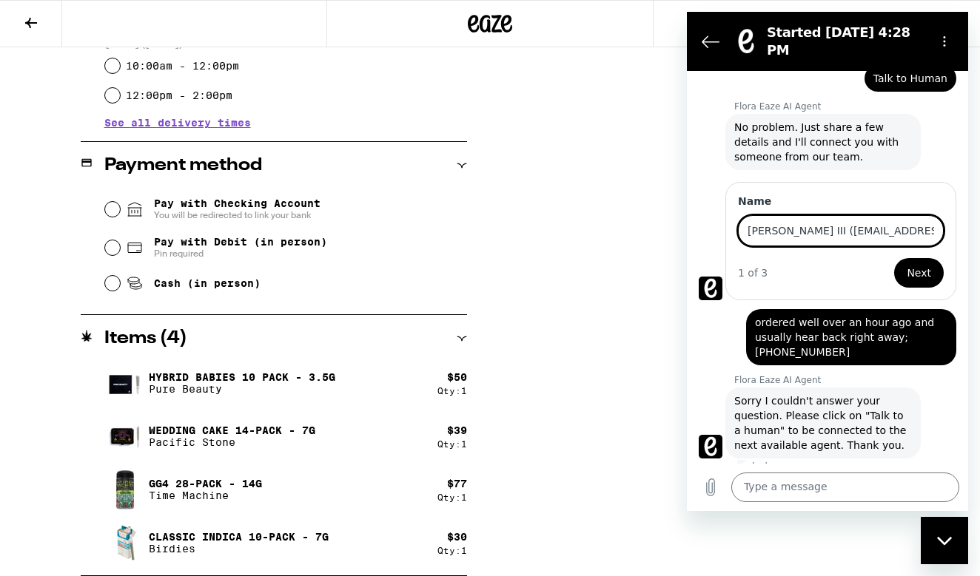
click at [919, 218] on input "John McInerney III (jmcinerney@anasaziproperties.com)" at bounding box center [841, 230] width 206 height 31
drag, startPoint x: 249, startPoint y: 206, endPoint x: -79, endPoint y: 180, distance: 329.5
type input "iproperties.com)"
drag, startPoint x: 837, startPoint y: 223, endPoint x: 682, endPoint y: 206, distance: 155.6
click at [687, 206] on html "Started Sep 19 at 4:28 PM 4:28 PM Flora Eaze AI Agent Flora Eaze AI Agent says:…" at bounding box center [827, 261] width 281 height 499
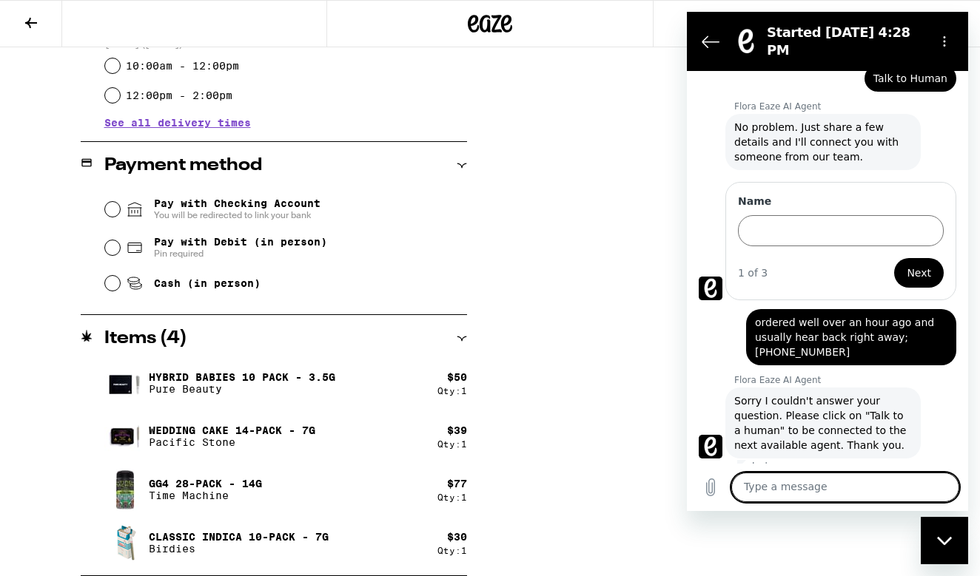
click at [775, 490] on textarea at bounding box center [845, 488] width 228 height 30
type textarea "very frustrating interface and not very good problem solvers"
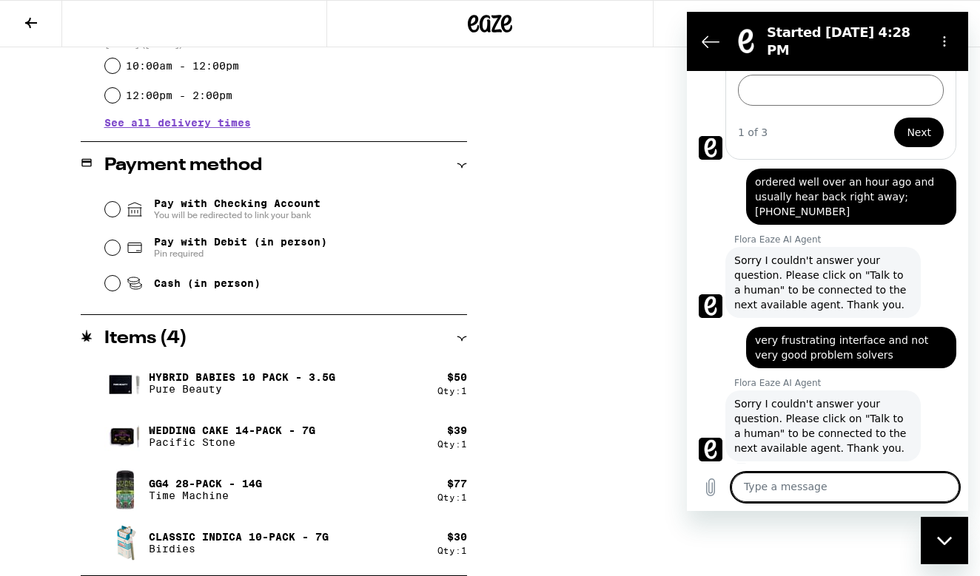
scroll to position [371, 0]
